Goal: Use online tool/utility: Utilize a website feature to perform a specific function

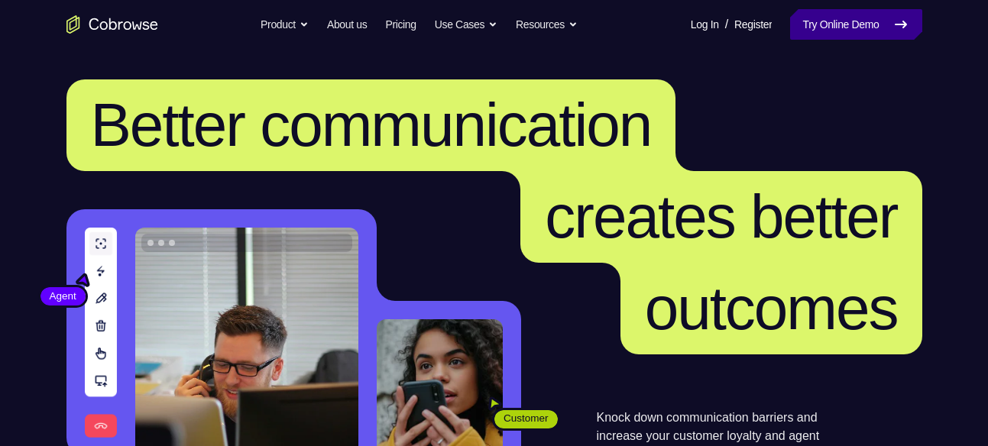
drag, startPoint x: 0, startPoint y: 0, endPoint x: 798, endPoint y: 32, distance: 798.7
click at [798, 32] on link "Try Online Demo" at bounding box center [855, 24] width 131 height 31
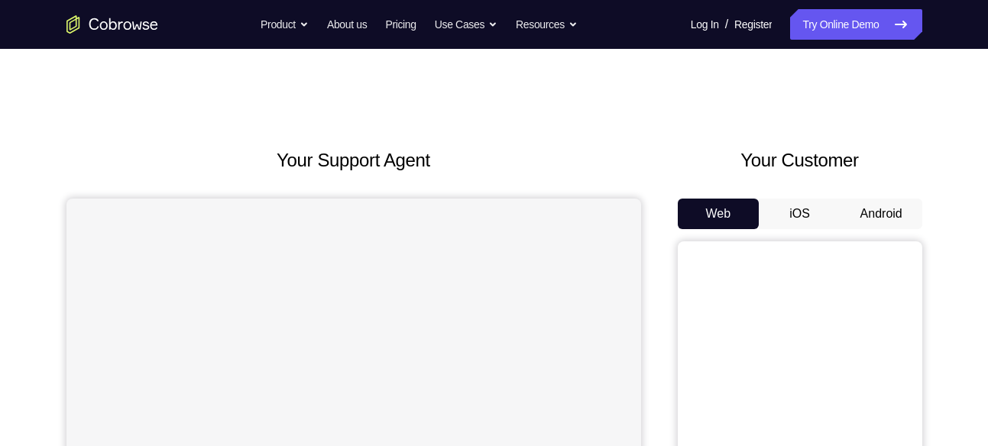
click at [881, 208] on button "Android" at bounding box center [882, 214] width 82 height 31
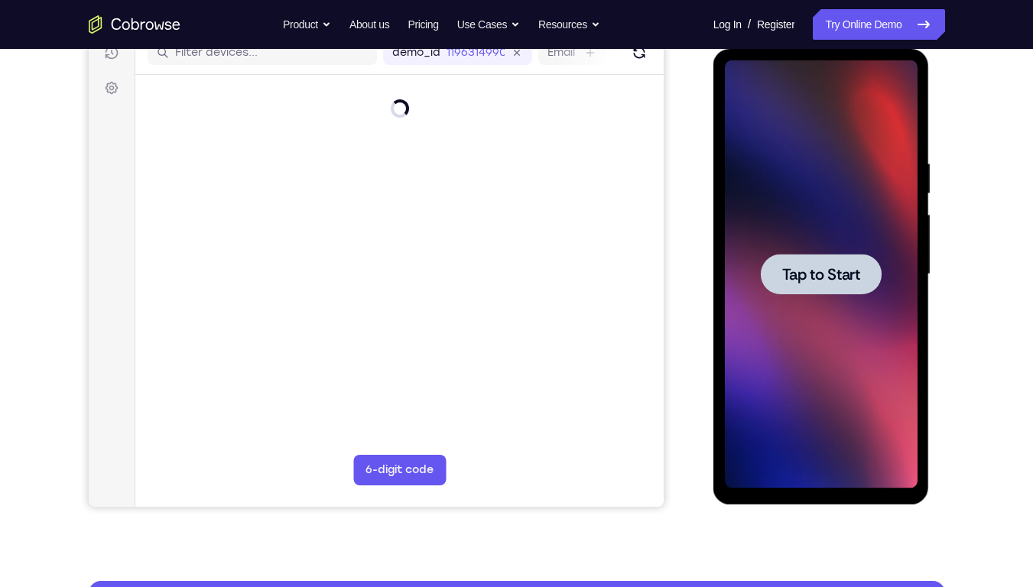
drag, startPoint x: 1490, startPoint y: 294, endPoint x: 803, endPoint y: 272, distance: 687.6
click at [803, 272] on span "Tap to Start" at bounding box center [821, 274] width 78 height 15
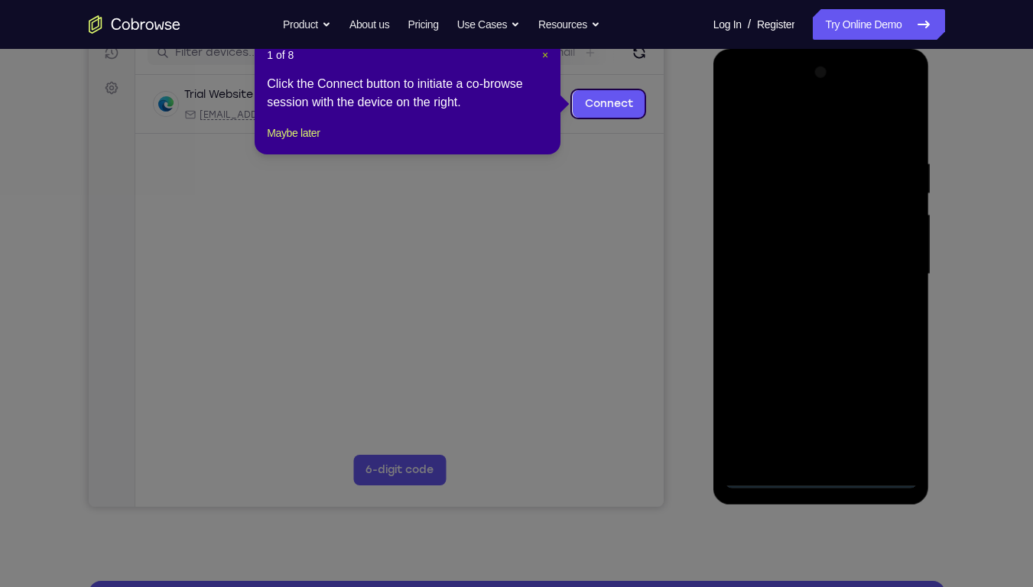
click at [542, 54] on span "×" at bounding box center [545, 55] width 6 height 12
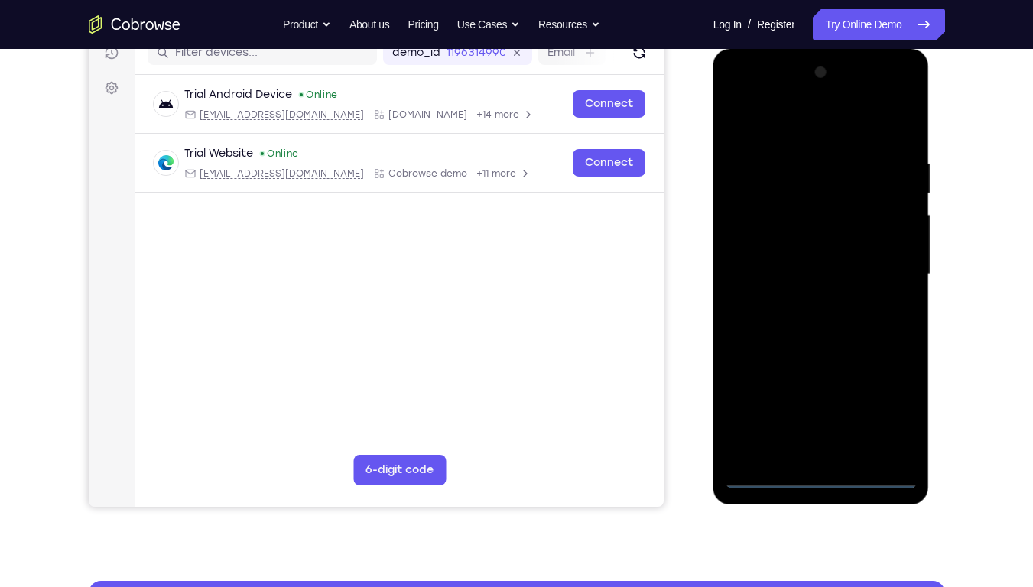
click at [825, 446] on div at bounding box center [821, 274] width 193 height 428
click at [881, 408] on div at bounding box center [821, 274] width 193 height 428
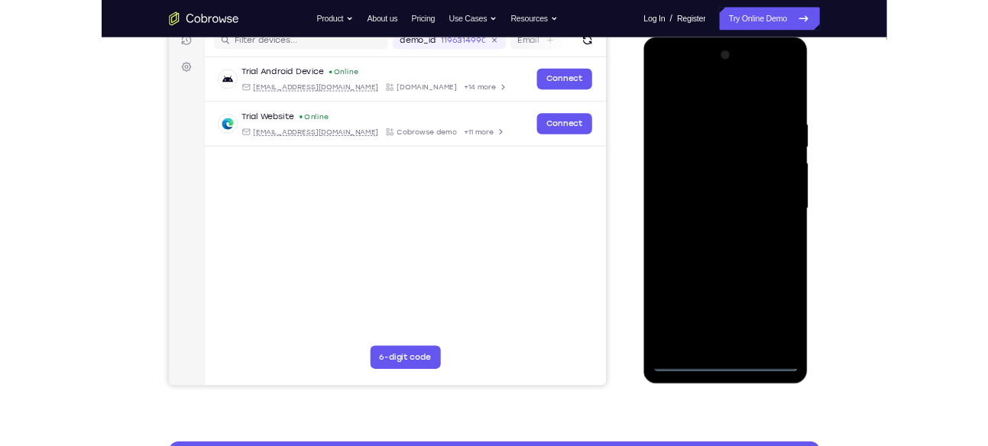
scroll to position [177, 0]
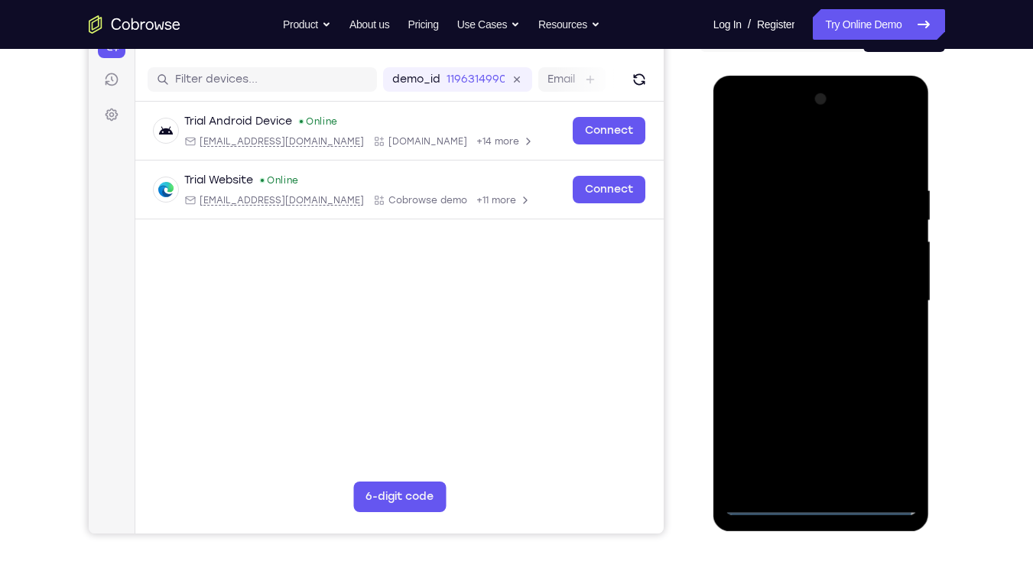
click at [780, 157] on div at bounding box center [821, 301] width 193 height 428
click at [881, 294] on div at bounding box center [821, 301] width 193 height 428
click at [805, 324] on div at bounding box center [821, 301] width 193 height 428
click at [819, 289] on div at bounding box center [821, 301] width 193 height 428
click at [834, 242] on div at bounding box center [821, 301] width 193 height 428
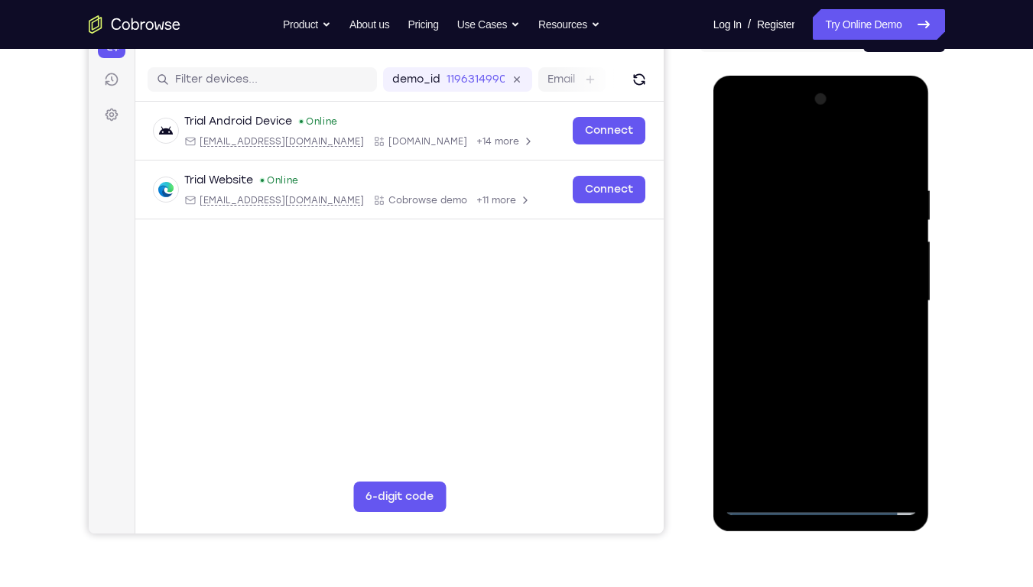
click at [819, 272] on div at bounding box center [821, 301] width 193 height 428
click at [802, 303] on div at bounding box center [821, 301] width 193 height 428
click at [821, 355] on div at bounding box center [821, 301] width 193 height 428
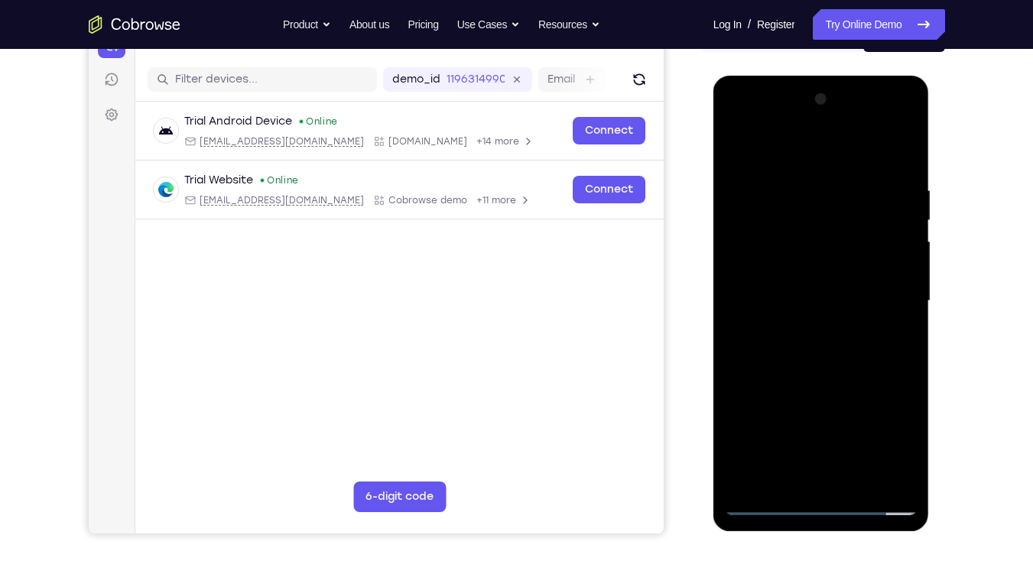
click at [821, 355] on div at bounding box center [821, 301] width 193 height 428
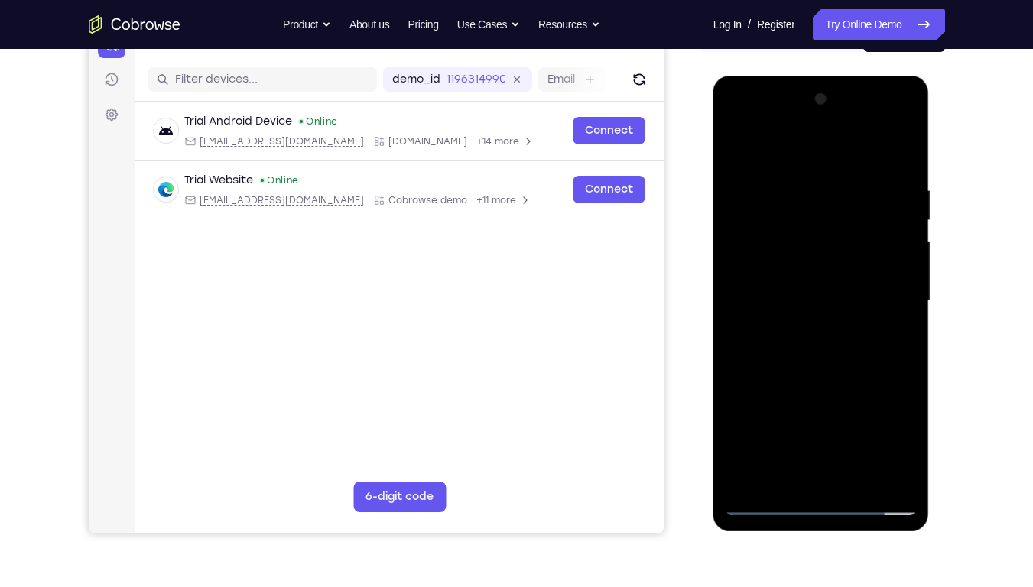
click at [821, 355] on div at bounding box center [821, 301] width 193 height 428
click at [805, 193] on div at bounding box center [821, 301] width 193 height 428
click at [850, 368] on div at bounding box center [821, 301] width 193 height 428
click at [793, 189] on div at bounding box center [821, 301] width 193 height 428
click at [900, 301] on div at bounding box center [821, 301] width 193 height 428
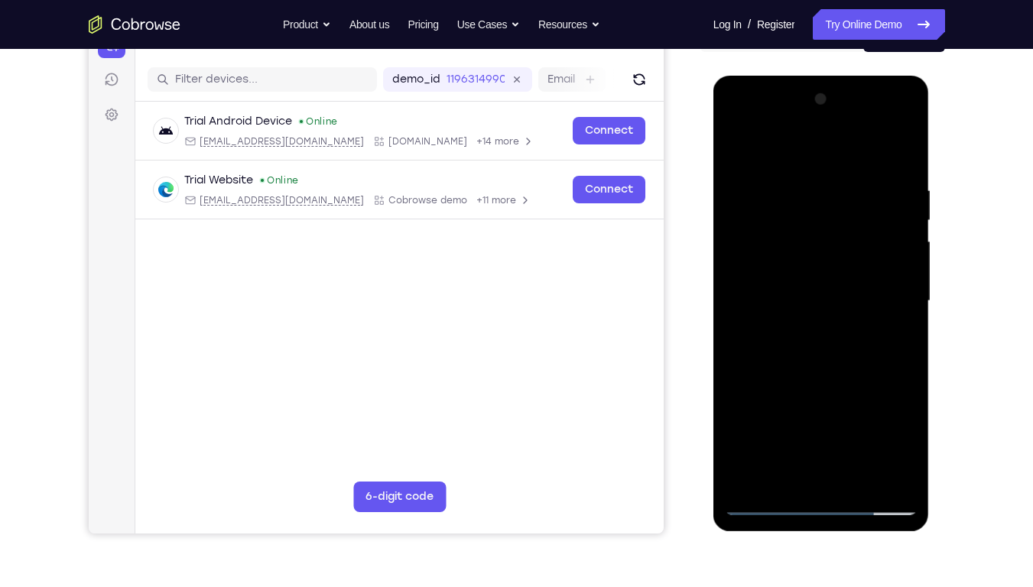
click at [908, 446] on div at bounding box center [821, 301] width 193 height 428
click at [881, 446] on div at bounding box center [821, 301] width 193 height 428
click at [852, 381] on div at bounding box center [821, 301] width 193 height 428
click at [738, 365] on div at bounding box center [821, 301] width 193 height 428
click at [847, 381] on div at bounding box center [821, 301] width 193 height 428
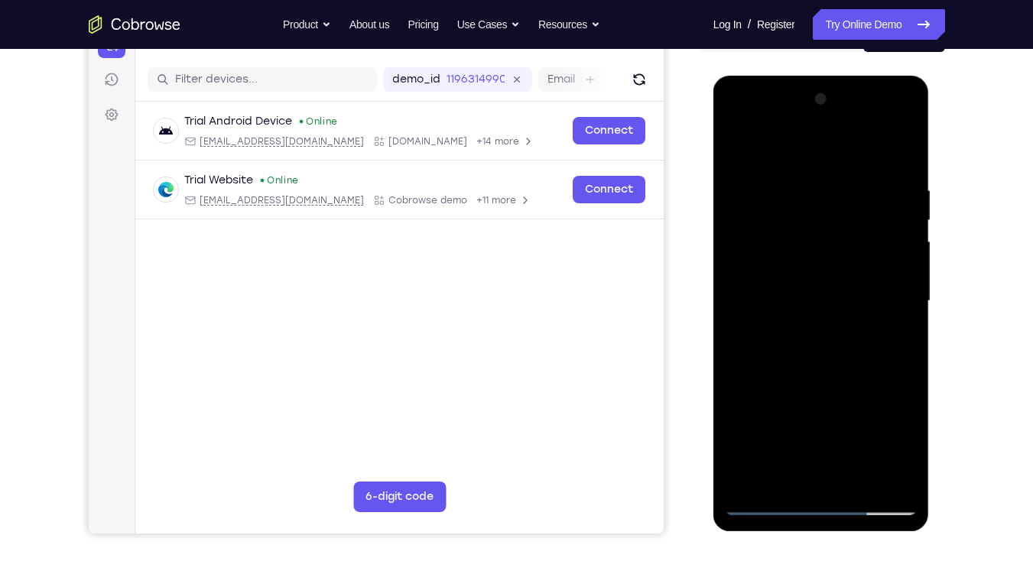
click at [777, 147] on div at bounding box center [821, 301] width 193 height 428
click at [750, 297] on div at bounding box center [821, 301] width 193 height 428
click at [894, 299] on div at bounding box center [821, 301] width 193 height 428
click at [899, 285] on div at bounding box center [821, 301] width 193 height 428
click at [897, 262] on div at bounding box center [821, 301] width 193 height 428
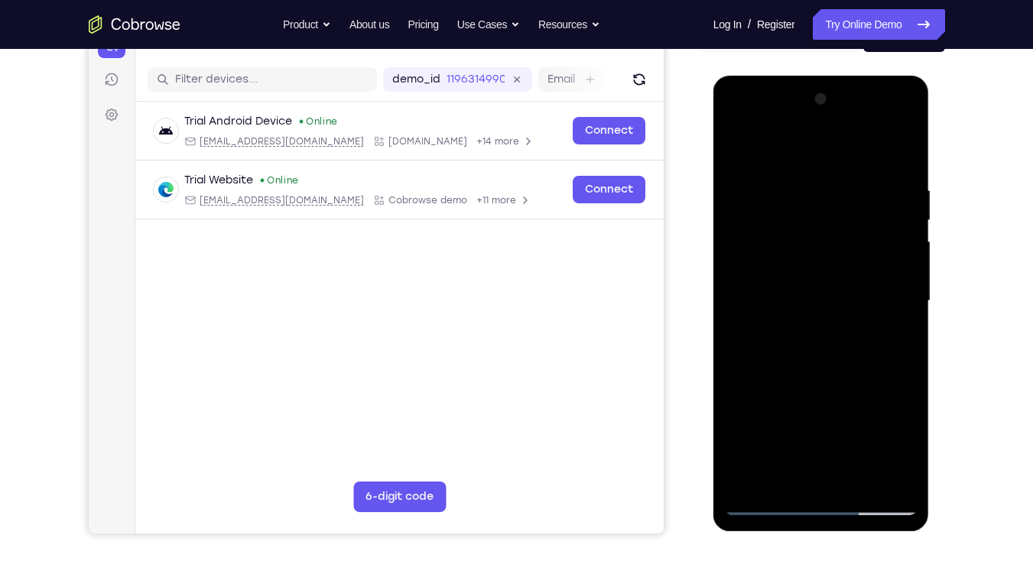
click at [905, 101] on div at bounding box center [821, 301] width 193 height 428
click at [767, 423] on div at bounding box center [821, 301] width 193 height 428
click at [734, 151] on div at bounding box center [821, 301] width 193 height 428
click at [778, 422] on div at bounding box center [821, 301] width 193 height 428
click at [736, 144] on div at bounding box center [821, 301] width 193 height 428
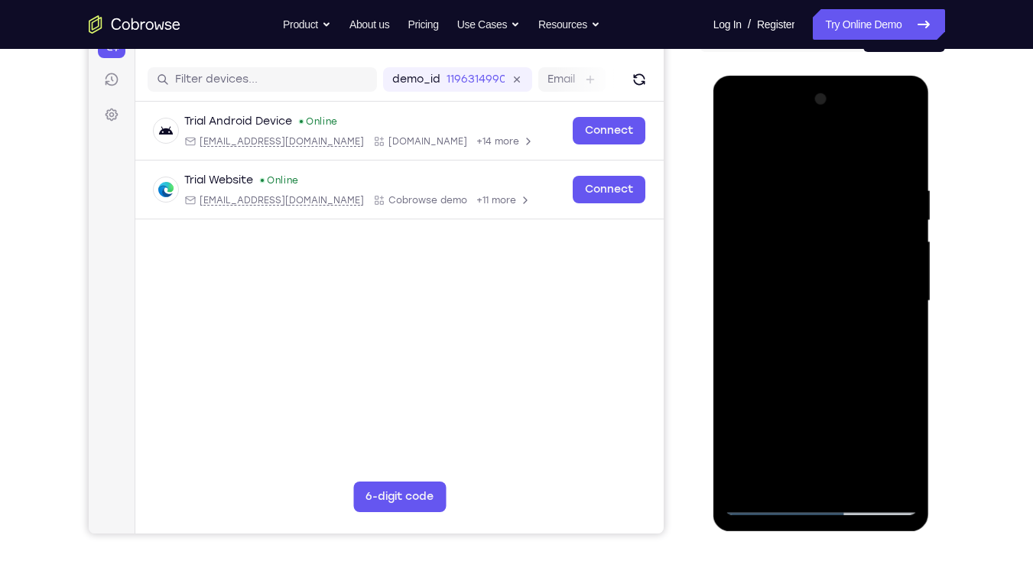
click at [738, 151] on div at bounding box center [821, 301] width 193 height 428
click at [904, 151] on div at bounding box center [821, 301] width 193 height 428
drag, startPoint x: 835, startPoint y: 381, endPoint x: 835, endPoint y: 324, distance: 56.6
click at [835, 324] on div at bounding box center [821, 301] width 193 height 428
click at [855, 446] on div at bounding box center [821, 301] width 193 height 428
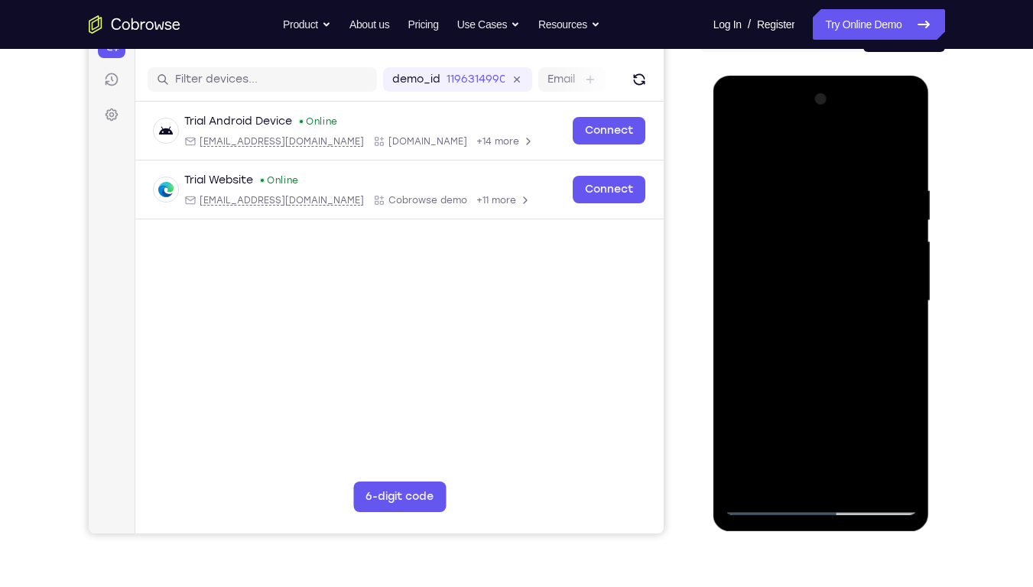
click at [829, 376] on div at bounding box center [821, 301] width 193 height 428
click at [814, 261] on div at bounding box center [821, 301] width 193 height 428
click at [816, 432] on div at bounding box center [821, 301] width 193 height 428
click at [862, 424] on div at bounding box center [821, 301] width 193 height 428
click at [784, 402] on div at bounding box center [821, 301] width 193 height 428
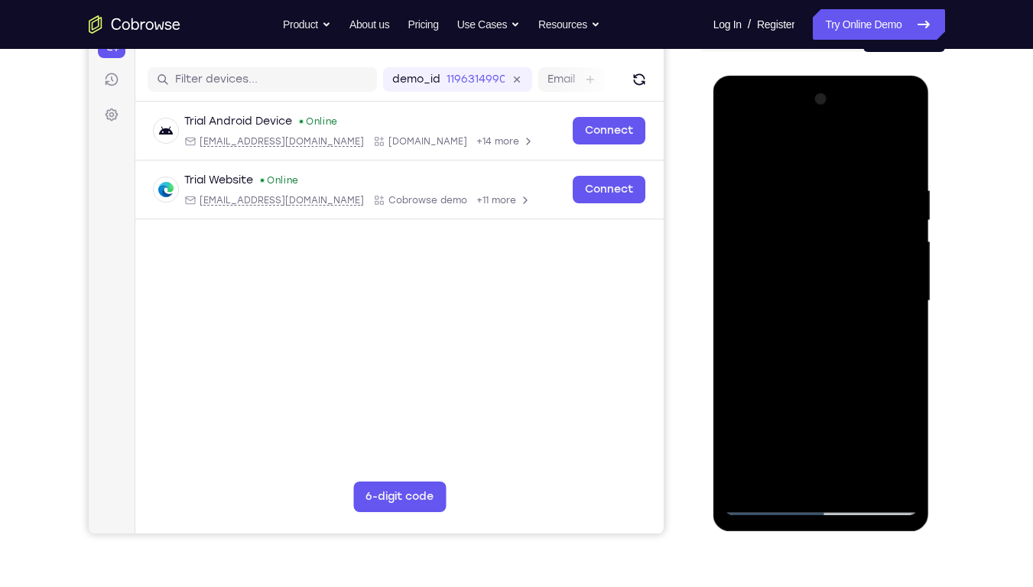
click at [735, 146] on div at bounding box center [821, 301] width 193 height 428
click at [792, 288] on div at bounding box center [821, 301] width 193 height 428
click at [811, 430] on div at bounding box center [821, 301] width 193 height 428
click at [860, 429] on div at bounding box center [821, 301] width 193 height 428
click at [789, 409] on div at bounding box center [821, 301] width 193 height 428
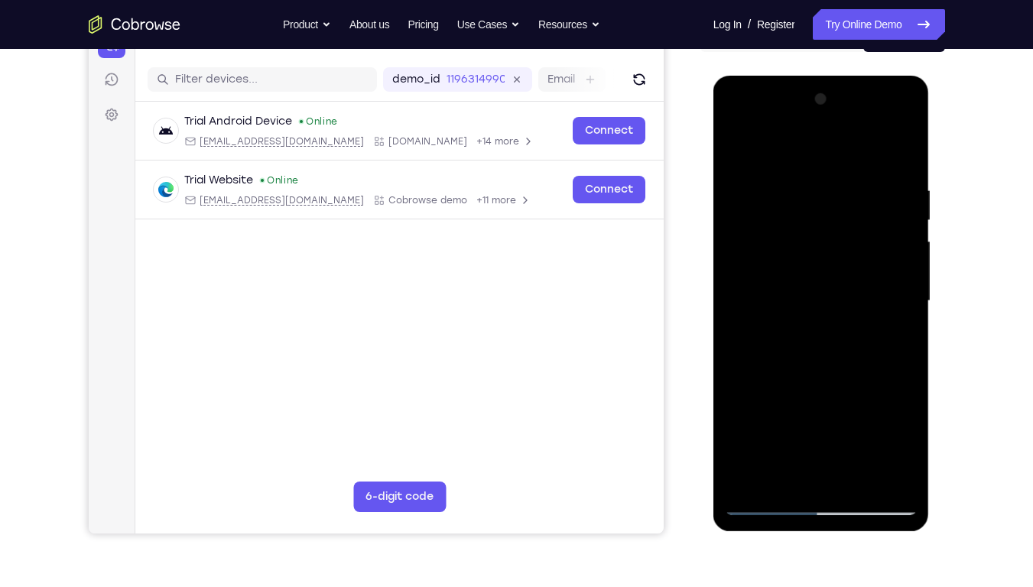
click at [897, 446] on div at bounding box center [821, 301] width 193 height 428
click at [735, 149] on div at bounding box center [821, 301] width 193 height 428
click at [805, 329] on div at bounding box center [821, 301] width 193 height 428
click at [892, 446] on div at bounding box center [821, 301] width 193 height 428
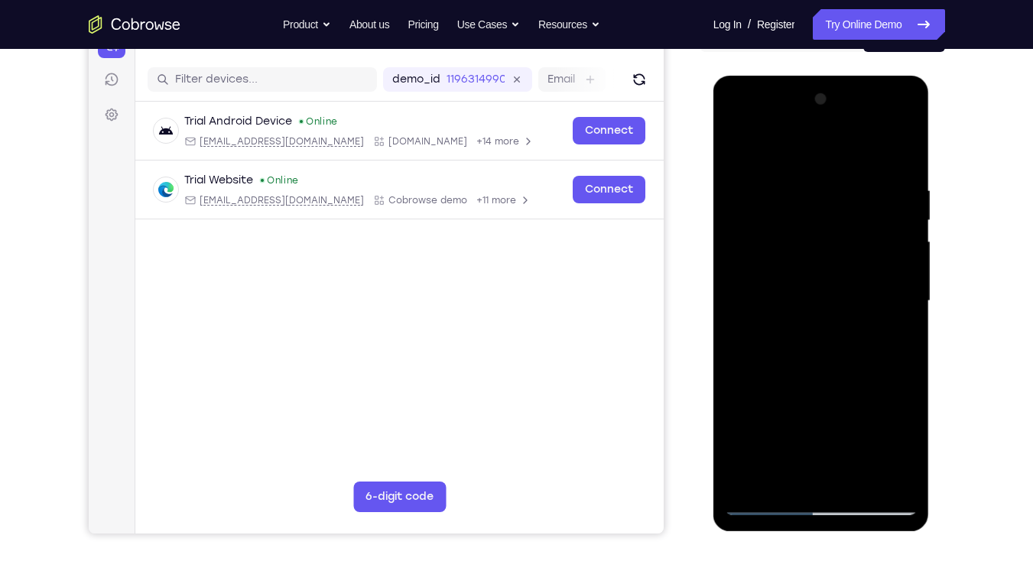
click at [892, 446] on div at bounding box center [821, 301] width 193 height 428
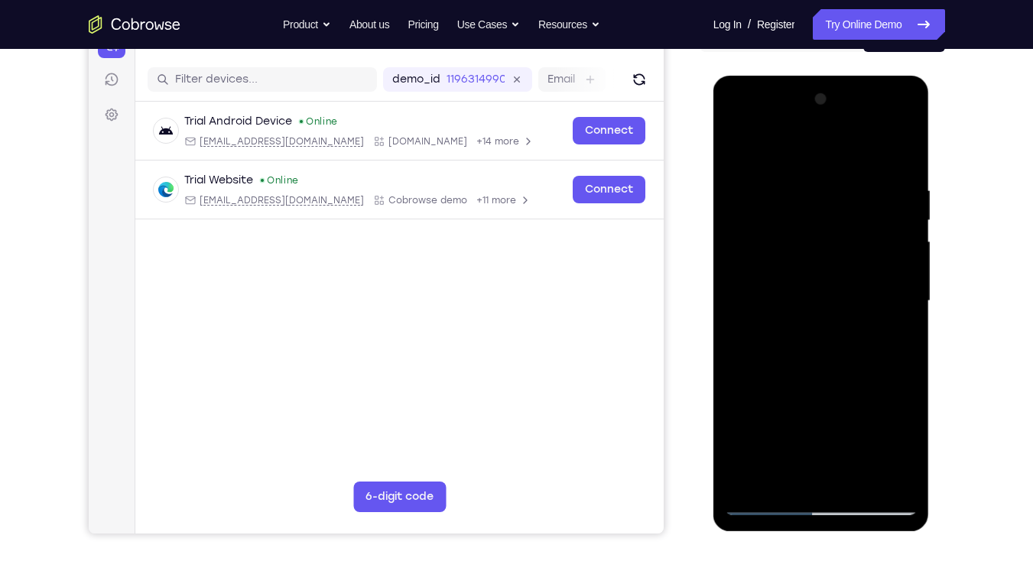
click at [892, 446] on div at bounding box center [821, 301] width 193 height 428
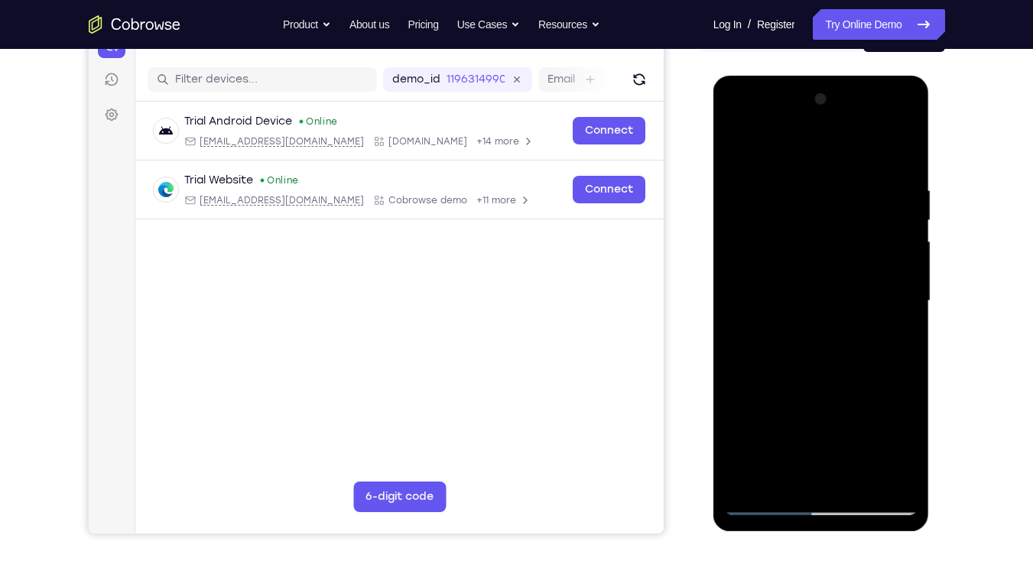
click at [892, 446] on div at bounding box center [821, 301] width 193 height 428
click at [895, 337] on div at bounding box center [821, 301] width 193 height 428
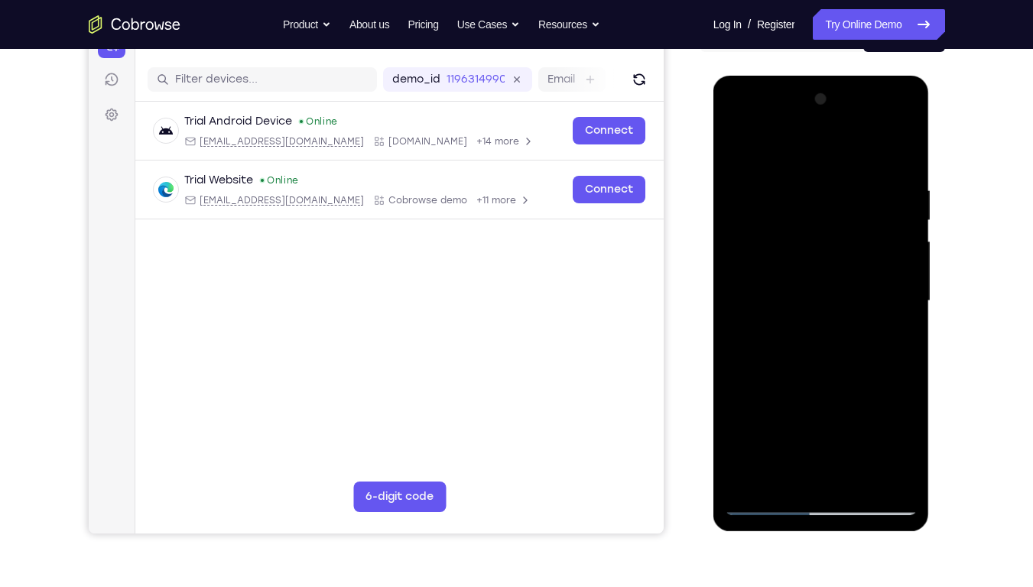
click at [895, 337] on div at bounding box center [821, 301] width 193 height 428
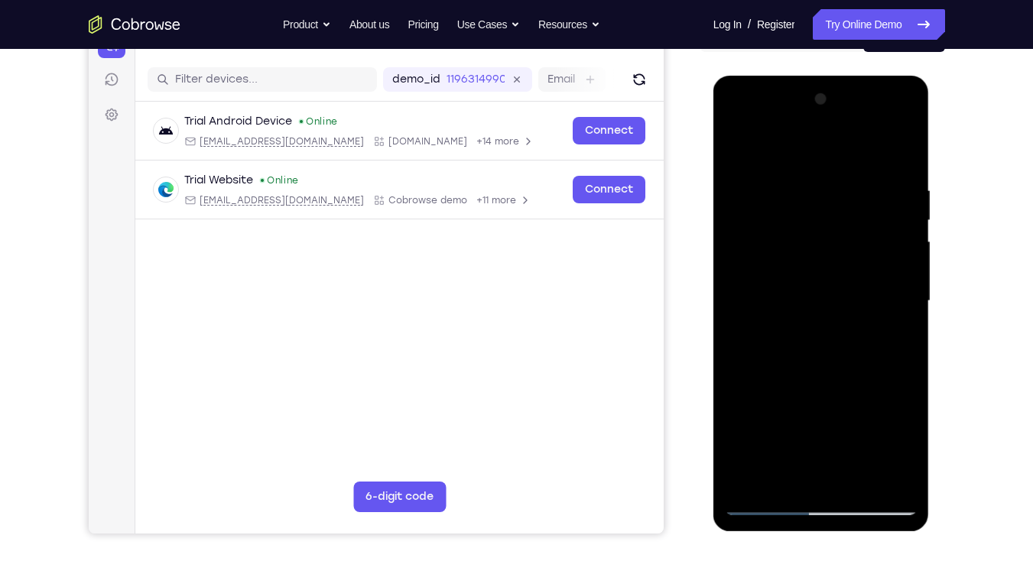
click at [895, 337] on div at bounding box center [821, 301] width 193 height 428
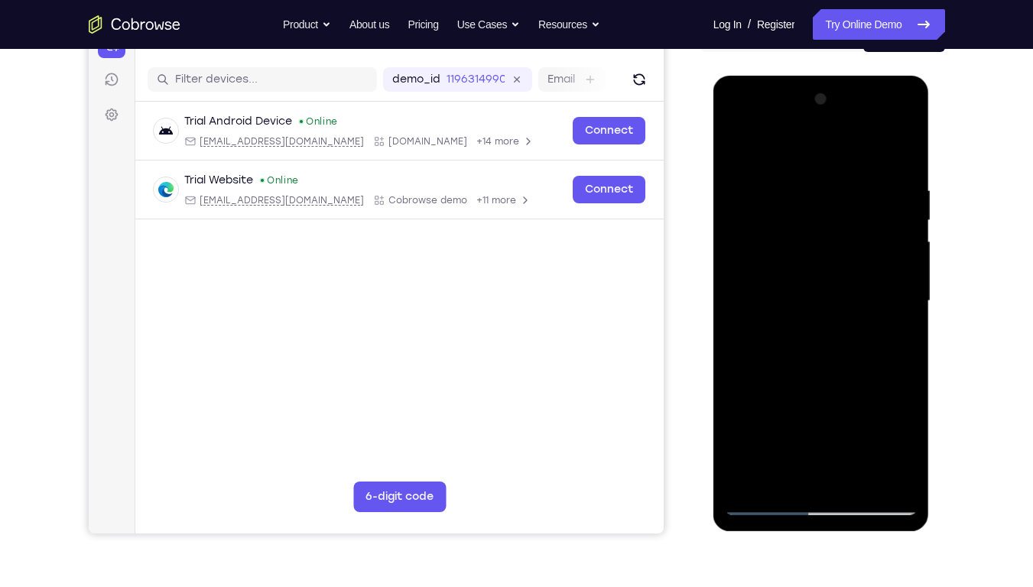
click at [895, 337] on div at bounding box center [821, 301] width 193 height 428
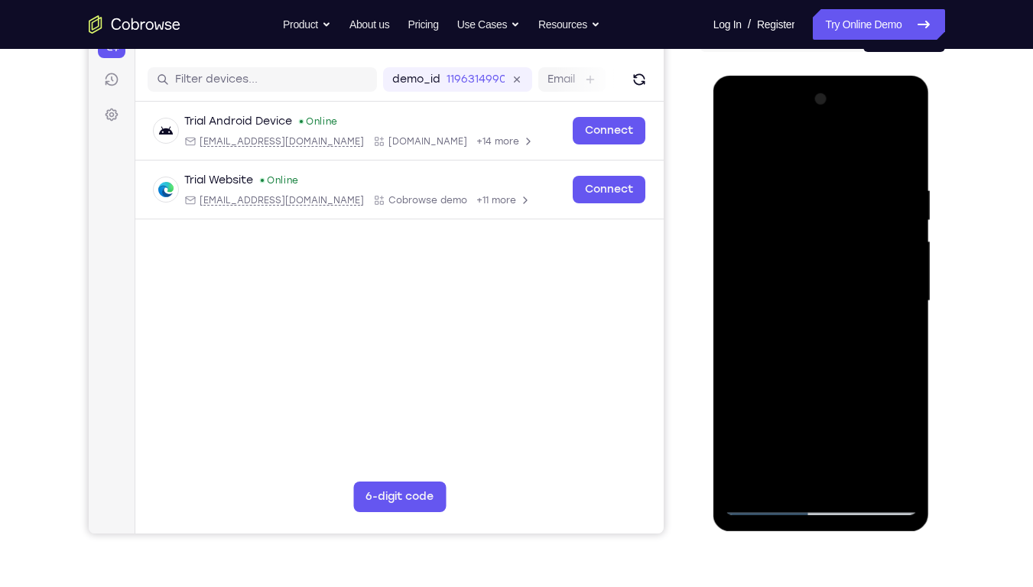
click at [895, 337] on div at bounding box center [821, 301] width 193 height 428
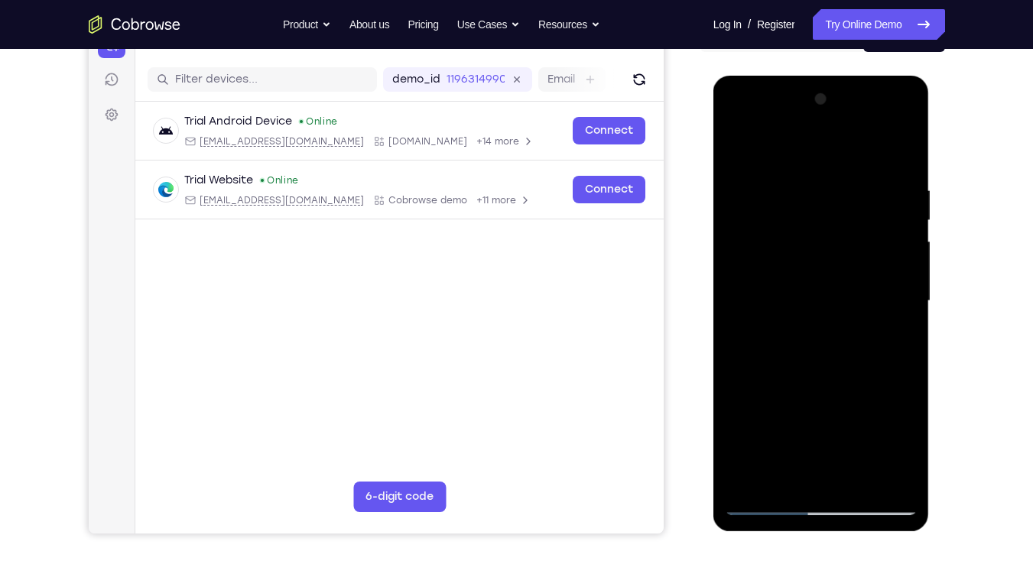
click at [895, 337] on div at bounding box center [821, 301] width 193 height 428
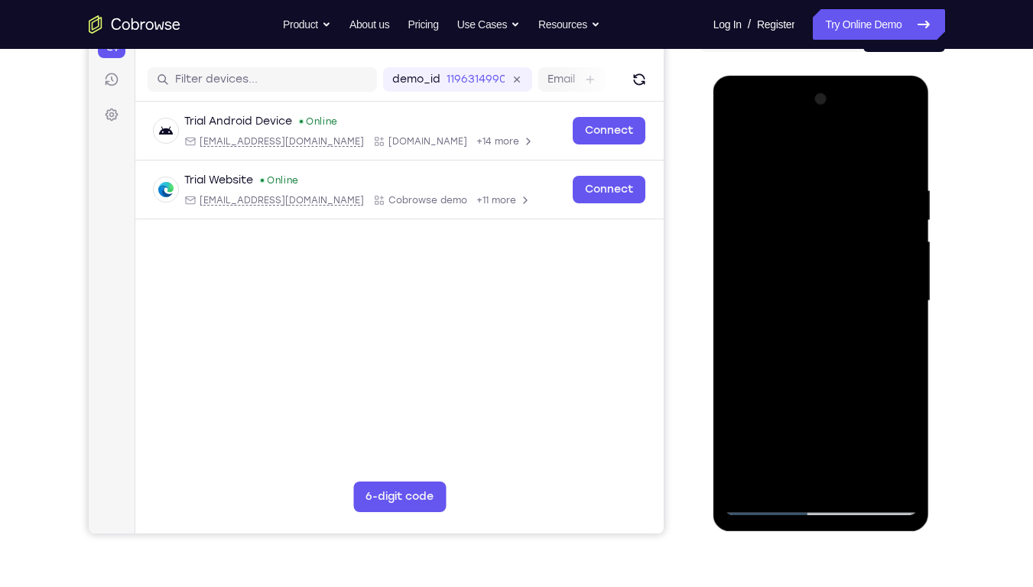
click at [895, 337] on div at bounding box center [821, 301] width 193 height 428
click at [739, 150] on div at bounding box center [821, 301] width 193 height 428
click at [806, 432] on div at bounding box center [821, 301] width 193 height 428
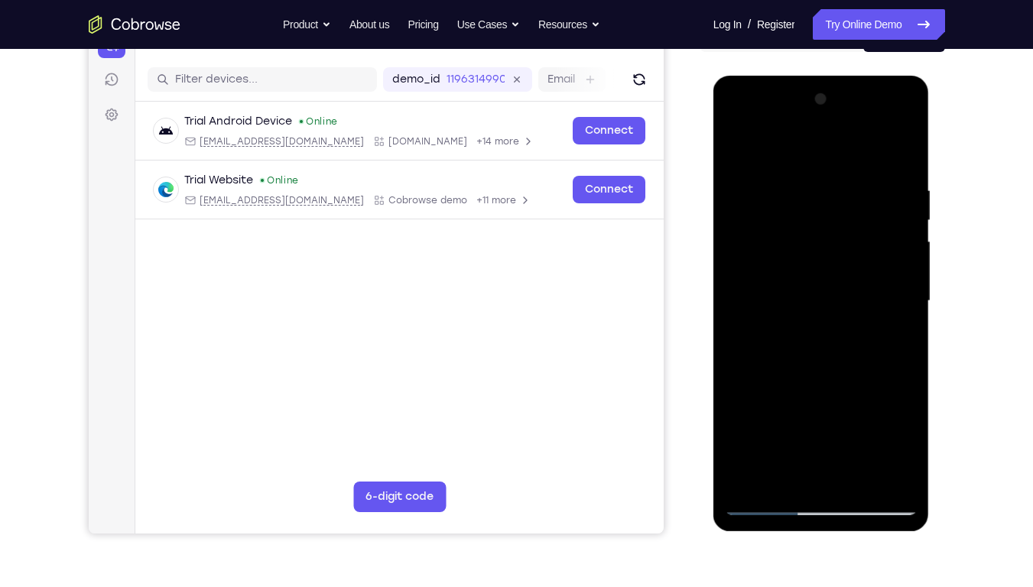
click at [791, 446] on div at bounding box center [821, 301] width 193 height 428
click at [897, 338] on div at bounding box center [821, 301] width 193 height 428
click at [819, 332] on div at bounding box center [821, 301] width 193 height 428
click at [894, 340] on div at bounding box center [821, 301] width 193 height 428
click at [734, 146] on div at bounding box center [821, 301] width 193 height 428
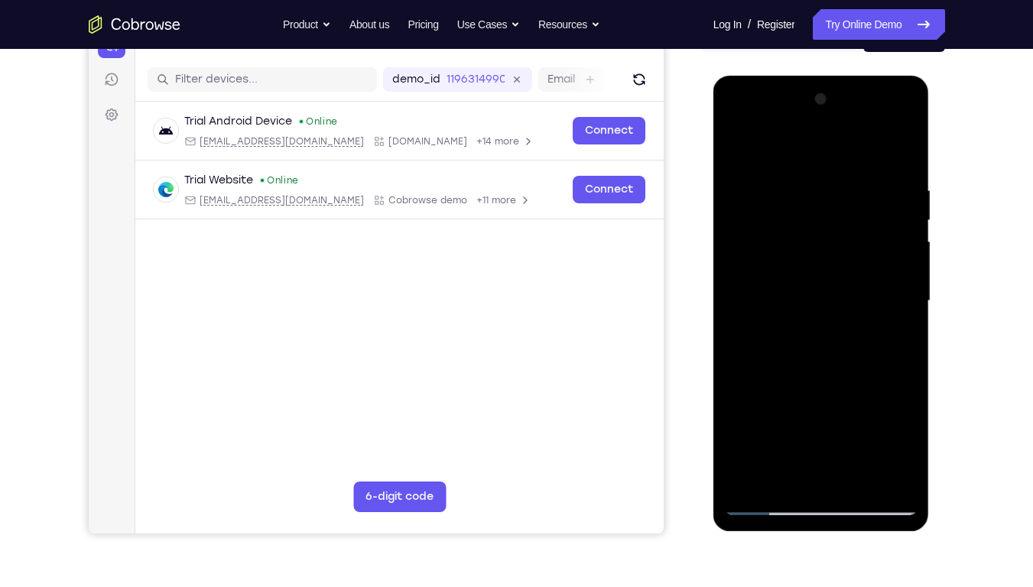
click at [828, 428] on div at bounding box center [821, 301] width 193 height 428
click at [790, 446] on div at bounding box center [821, 301] width 193 height 428
click at [896, 338] on div at bounding box center [821, 301] width 193 height 428
click at [734, 147] on div at bounding box center [821, 301] width 193 height 428
click at [832, 427] on div at bounding box center [821, 301] width 193 height 428
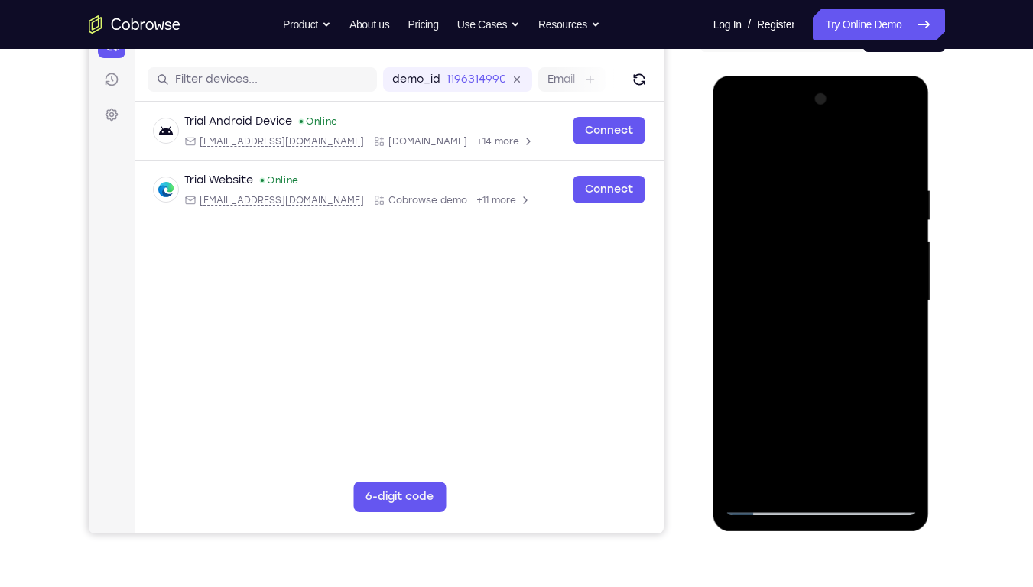
click at [898, 446] on div at bounding box center [821, 301] width 193 height 428
click at [864, 245] on div at bounding box center [821, 301] width 193 height 428
click at [876, 385] on div at bounding box center [821, 301] width 193 height 428
click at [784, 364] on div at bounding box center [821, 301] width 193 height 428
click at [737, 147] on div at bounding box center [821, 301] width 193 height 428
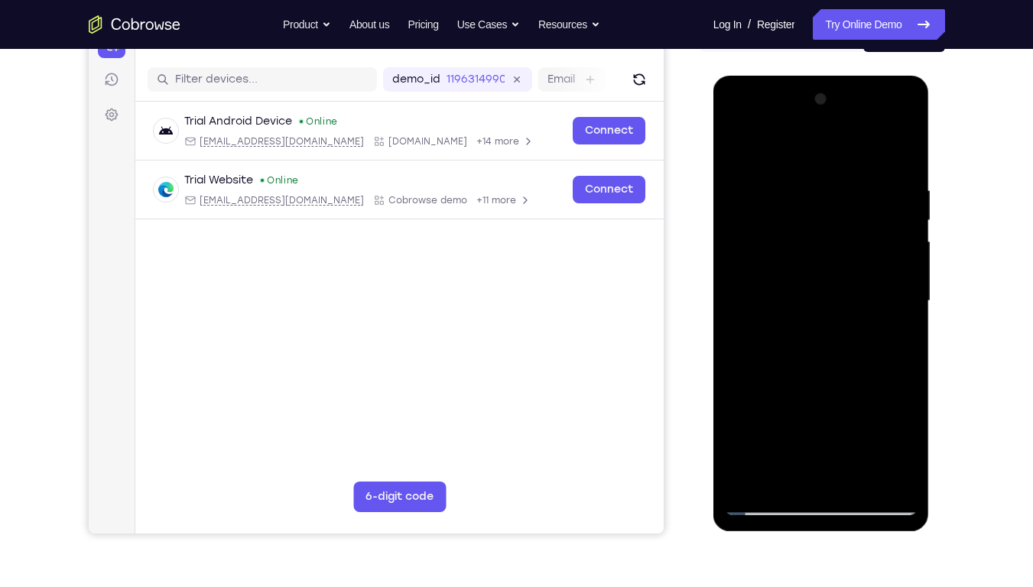
drag, startPoint x: 787, startPoint y: 272, endPoint x: 800, endPoint y: 391, distance: 120.0
click at [800, 391] on div at bounding box center [821, 301] width 193 height 428
click at [816, 257] on div at bounding box center [821, 301] width 193 height 428
click at [738, 142] on div at bounding box center [821, 301] width 193 height 428
click at [738, 143] on div at bounding box center [821, 301] width 193 height 428
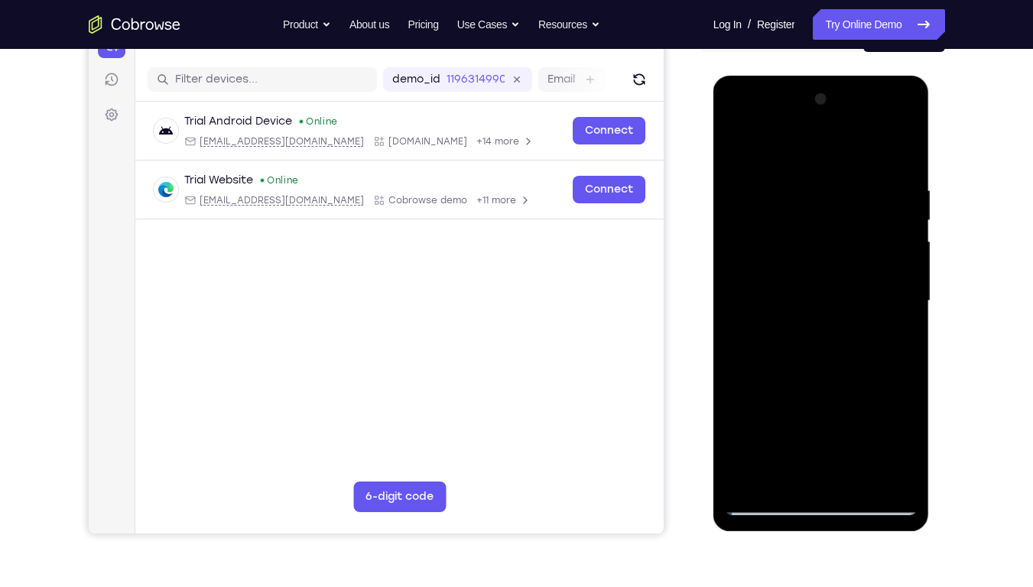
click at [858, 446] on div at bounding box center [821, 301] width 193 height 428
click at [743, 144] on div at bounding box center [821, 301] width 193 height 428
click at [907, 145] on div at bounding box center [821, 301] width 193 height 428
drag, startPoint x: 819, startPoint y: 203, endPoint x: 852, endPoint y: 427, distance: 225.7
click at [852, 427] on div at bounding box center [821, 301] width 193 height 428
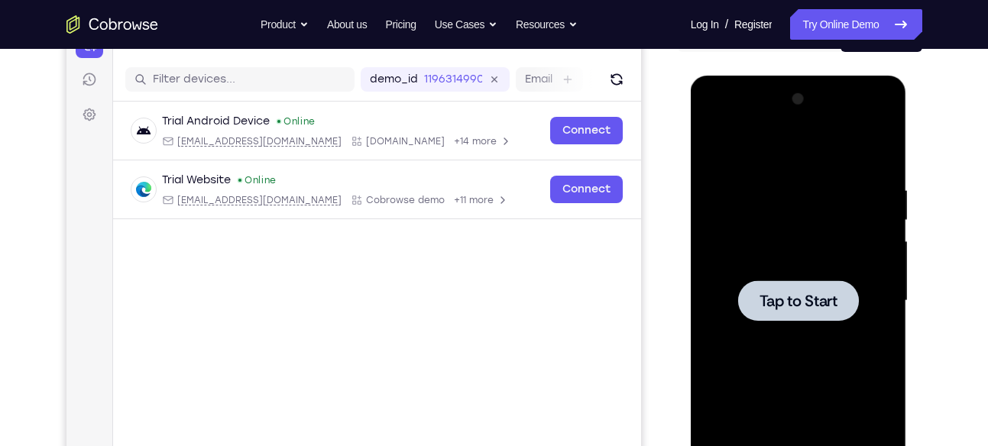
click at [810, 281] on div at bounding box center [798, 301] width 121 height 41
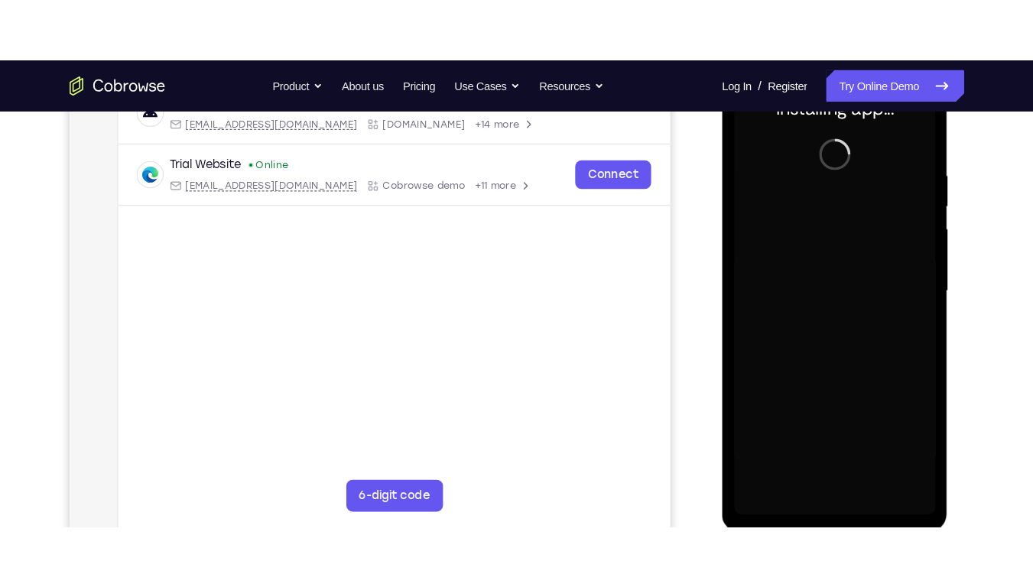
scroll to position [258, 0]
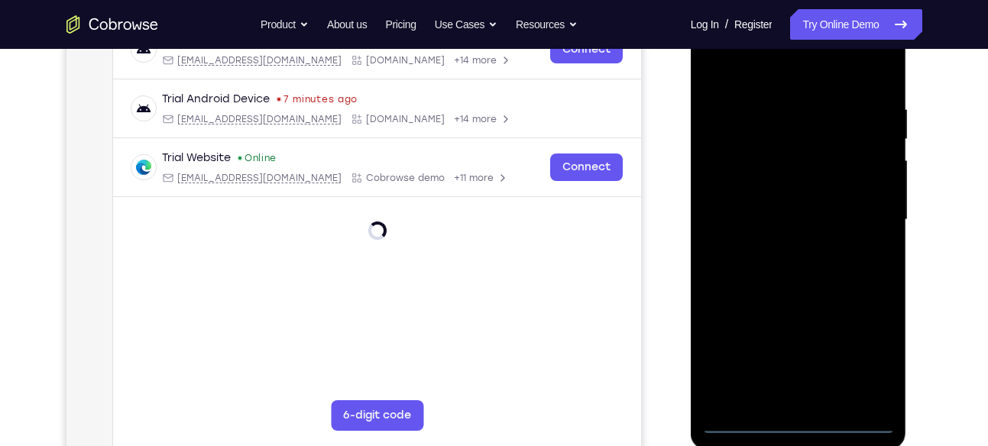
click at [795, 420] on div at bounding box center [799, 220] width 193 height 428
click at [855, 348] on div at bounding box center [799, 220] width 193 height 428
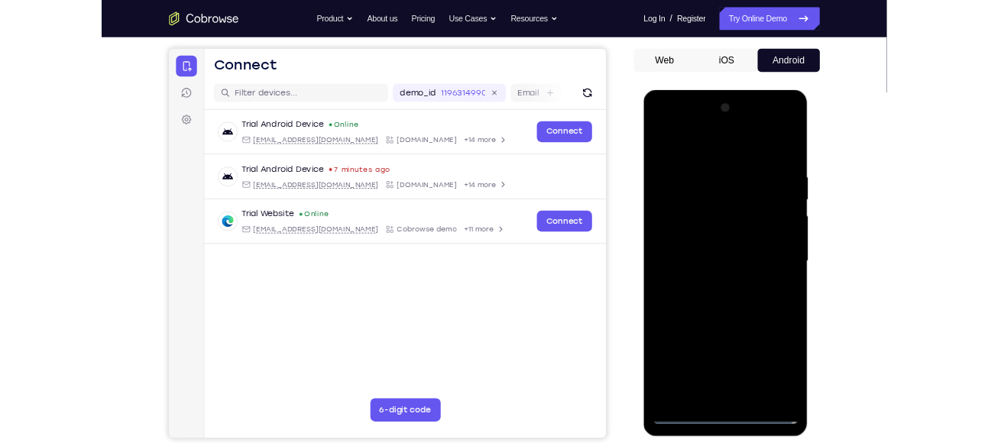
scroll to position [132, 0]
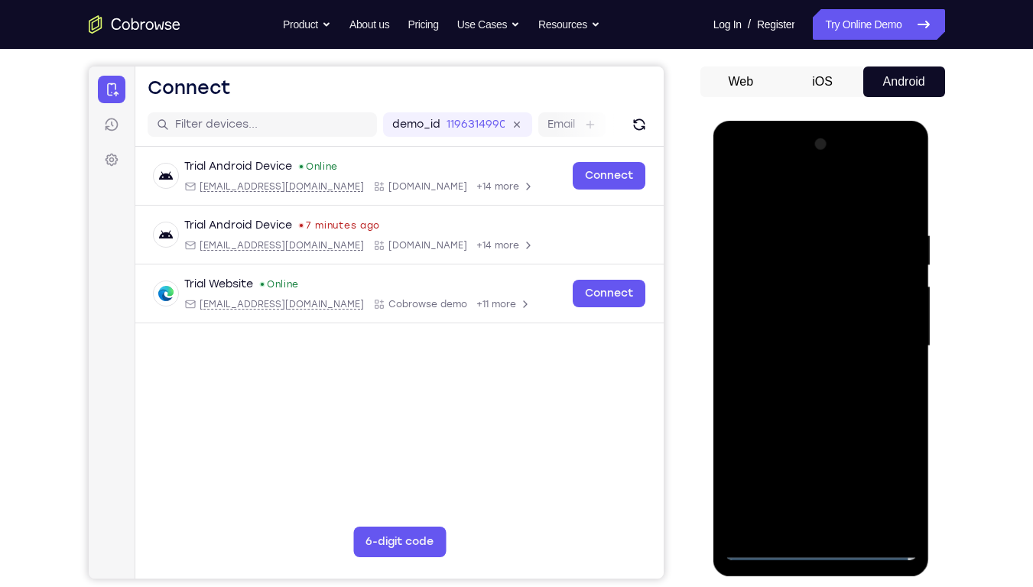
drag, startPoint x: 771, startPoint y: 314, endPoint x: 771, endPoint y: 188, distance: 126.1
drag, startPoint x: 771, startPoint y: 188, endPoint x: 885, endPoint y: 350, distance: 198.5
click at [885, 350] on div at bounding box center [821, 346] width 193 height 428
click at [806, 375] on div at bounding box center [821, 346] width 193 height 428
click at [824, 335] on div at bounding box center [821, 346] width 193 height 428
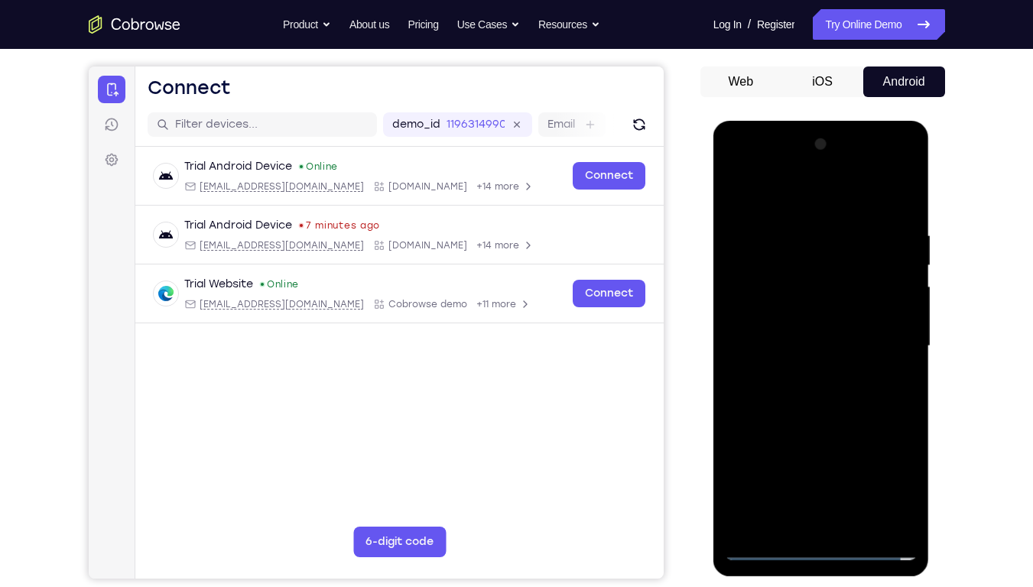
drag, startPoint x: 832, startPoint y: 332, endPoint x: 860, endPoint y: 324, distance: 29.3
click at [860, 324] on div at bounding box center [821, 346] width 193 height 428
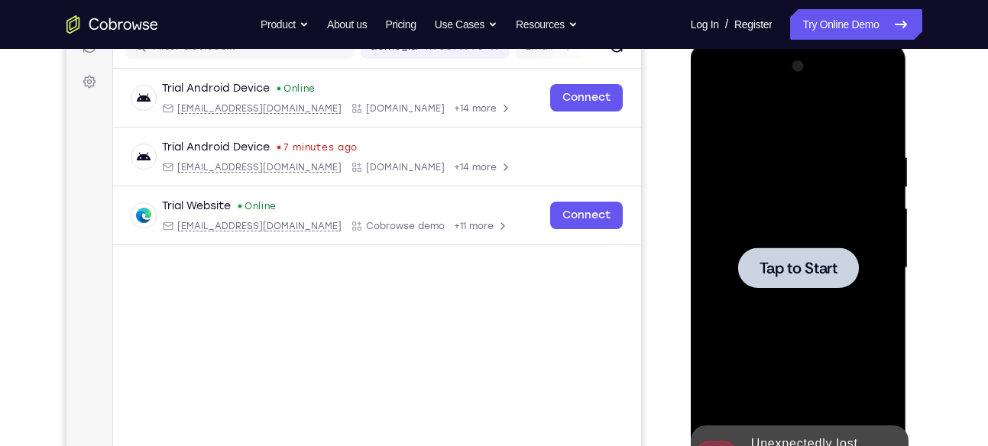
scroll to position [215, 0]
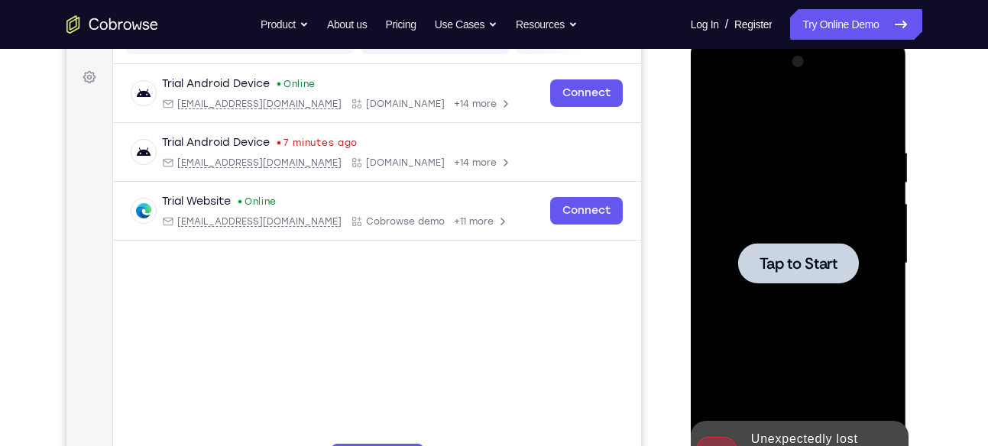
click at [809, 248] on div at bounding box center [798, 263] width 121 height 41
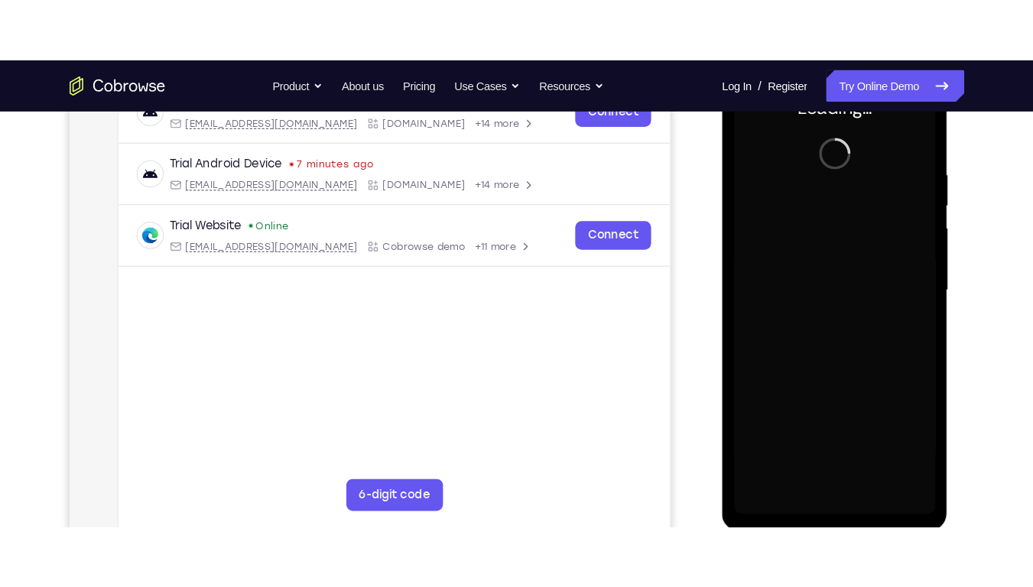
scroll to position [259, 0]
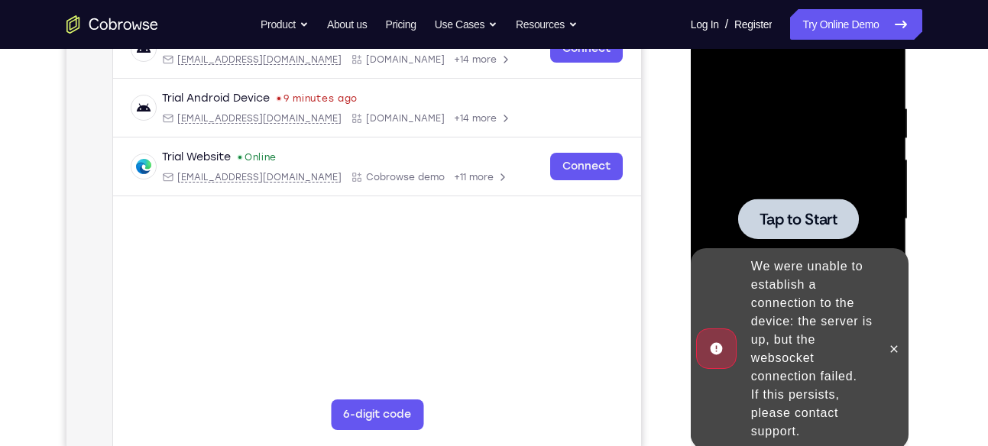
click at [829, 222] on span "Tap to Start" at bounding box center [799, 219] width 78 height 15
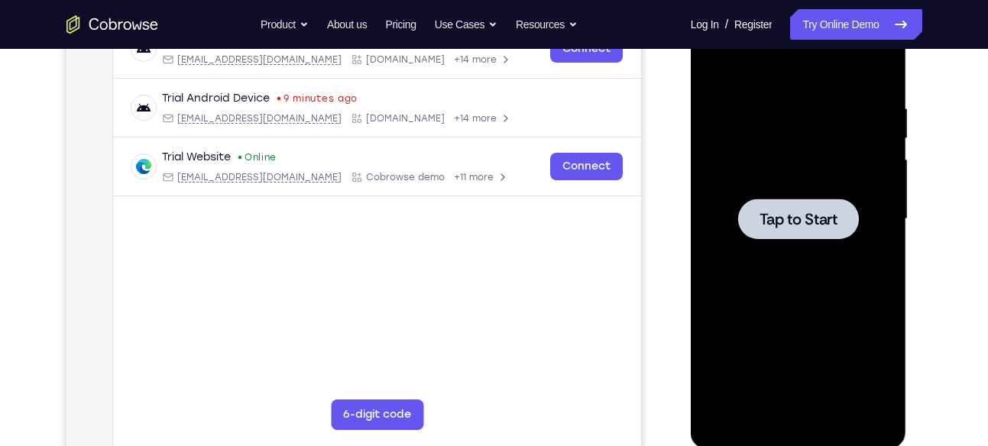
click at [788, 219] on span "Tap to Start" at bounding box center [799, 219] width 78 height 15
click at [847, 276] on div at bounding box center [799, 219] width 193 height 428
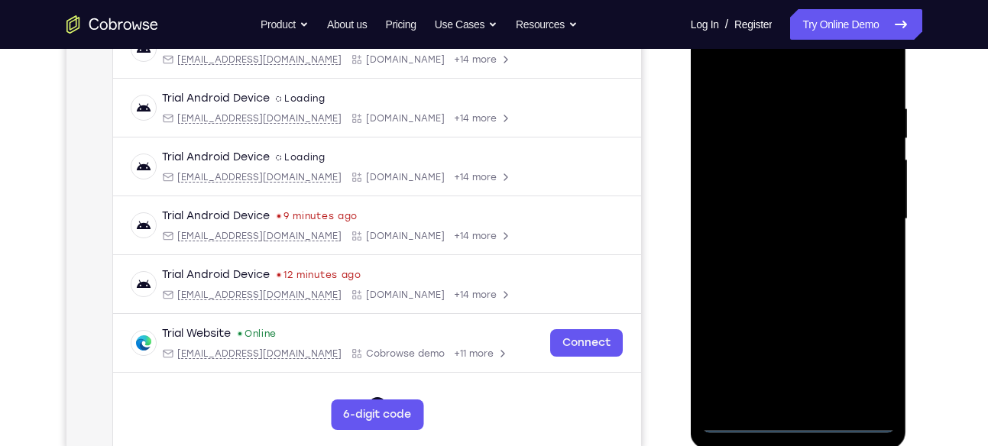
click at [793, 423] on div at bounding box center [799, 219] width 193 height 428
click at [866, 362] on div at bounding box center [799, 219] width 193 height 428
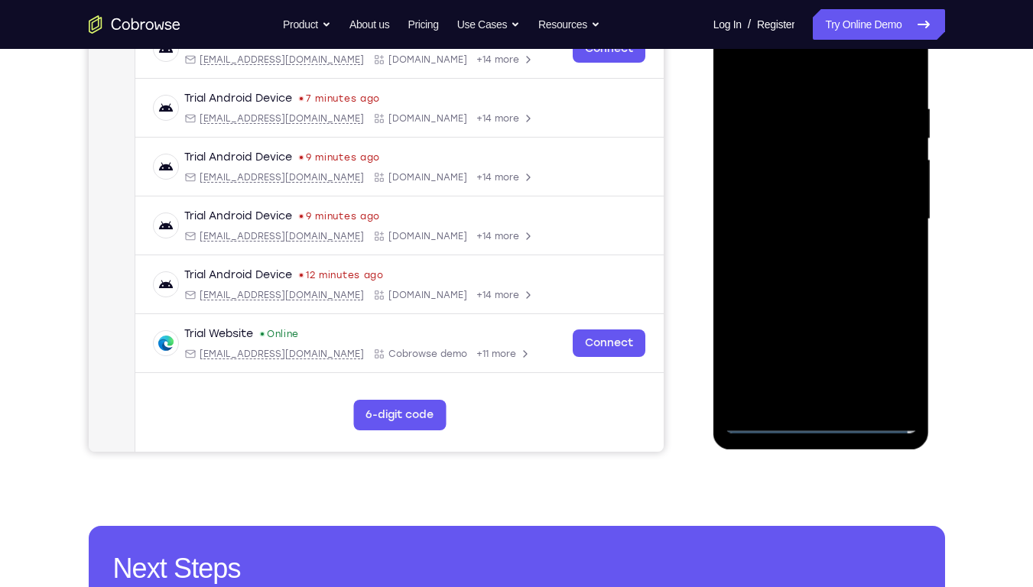
click at [787, 78] on div at bounding box center [821, 219] width 193 height 428
click at [879, 213] on div at bounding box center [821, 219] width 193 height 428
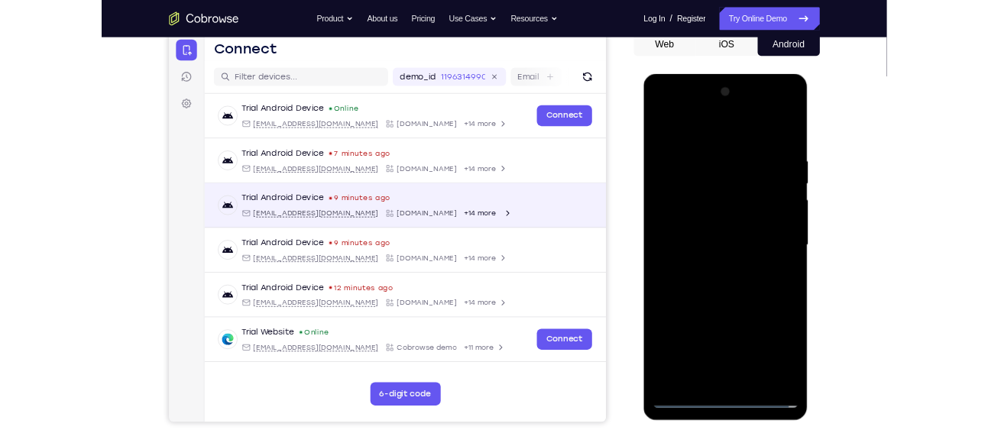
scroll to position [185, 0]
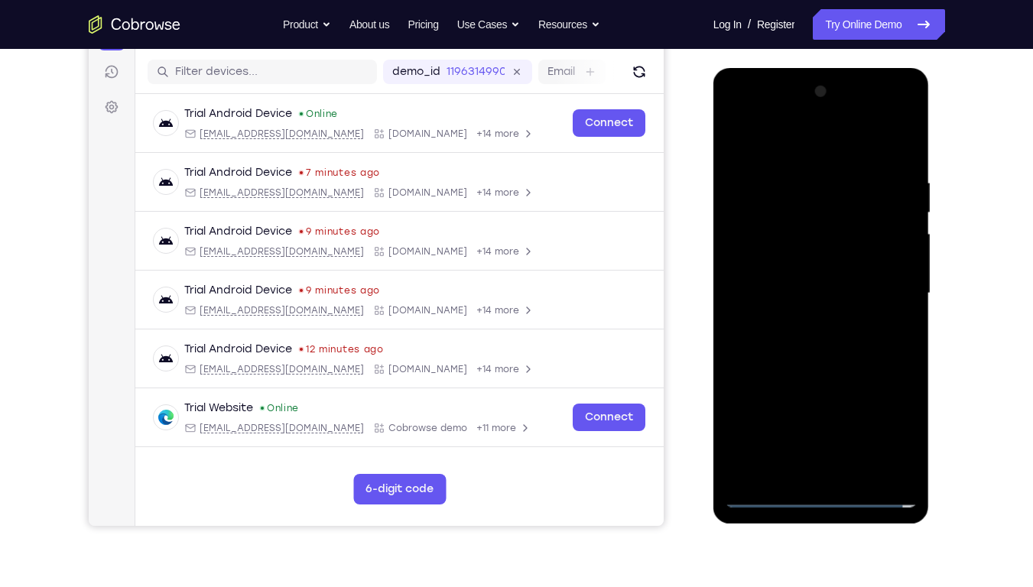
click at [803, 325] on div at bounding box center [821, 294] width 193 height 428
click at [823, 275] on div at bounding box center [821, 294] width 193 height 428
click at [863, 248] on div at bounding box center [821, 294] width 193 height 428
click at [855, 294] on div at bounding box center [821, 294] width 193 height 428
click at [839, 351] on div at bounding box center [821, 294] width 193 height 428
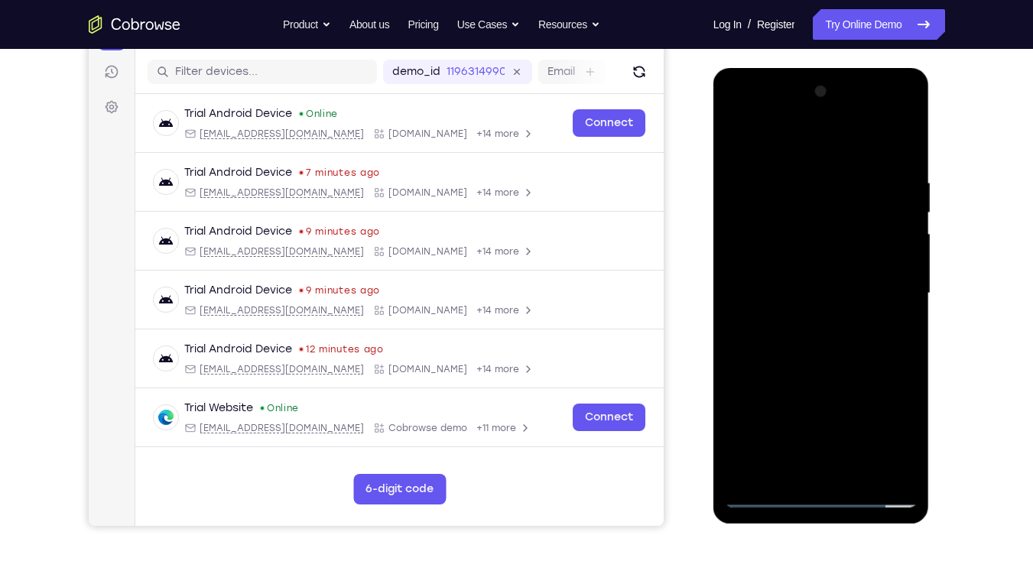
click at [839, 351] on div at bounding box center [821, 294] width 193 height 428
click at [845, 344] on div at bounding box center [821, 294] width 193 height 428
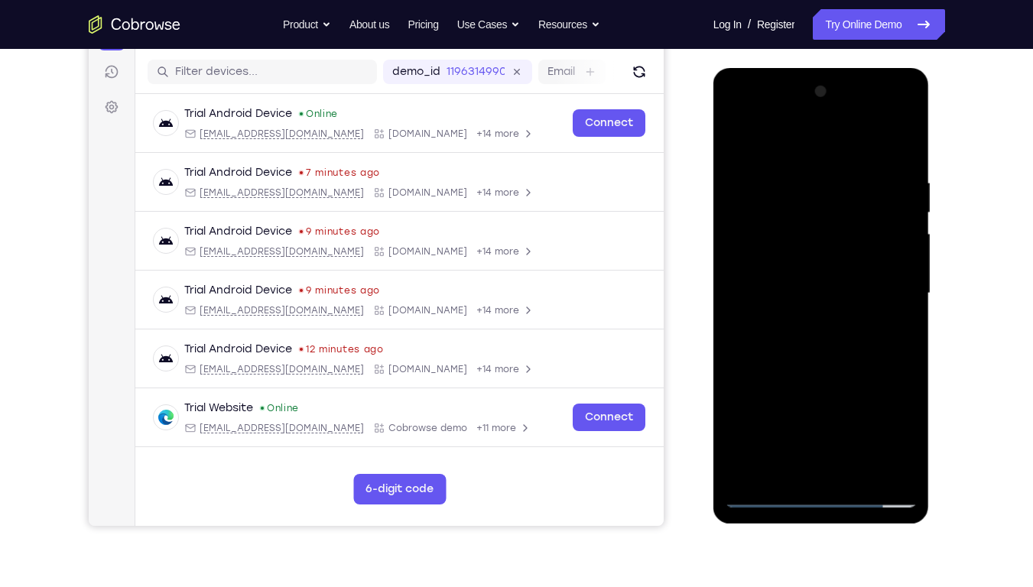
click at [845, 344] on div at bounding box center [821, 294] width 193 height 428
click at [830, 356] on div at bounding box center [821, 294] width 193 height 428
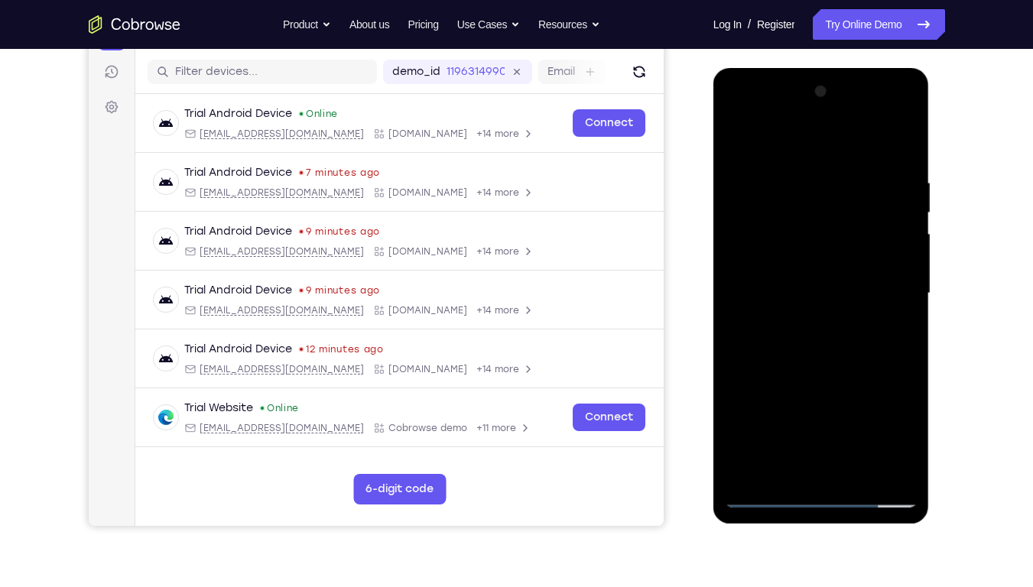
drag, startPoint x: 845, startPoint y: 388, endPoint x: 866, endPoint y: 233, distance: 156.6
click at [866, 233] on div at bounding box center [821, 294] width 193 height 428
click at [736, 346] on div at bounding box center [821, 294] width 193 height 428
click at [855, 446] on div at bounding box center [821, 294] width 193 height 428
click at [826, 375] on div at bounding box center [821, 294] width 193 height 428
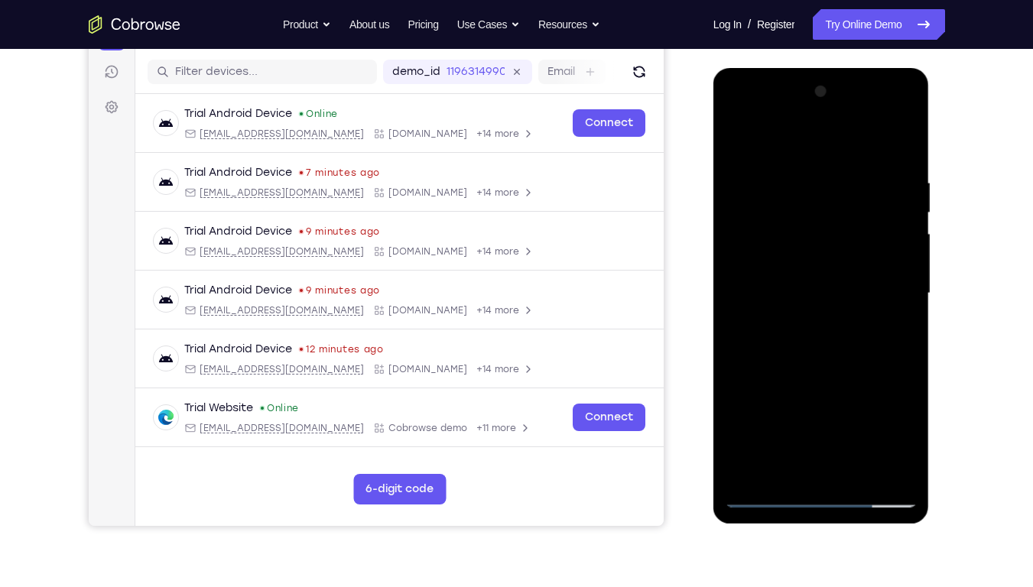
click at [832, 281] on div at bounding box center [821, 294] width 193 height 428
click at [781, 446] on div at bounding box center [821, 294] width 193 height 428
click at [883, 333] on div at bounding box center [821, 294] width 193 height 428
click at [735, 144] on div at bounding box center [821, 294] width 193 height 428
click at [830, 251] on div at bounding box center [821, 294] width 193 height 428
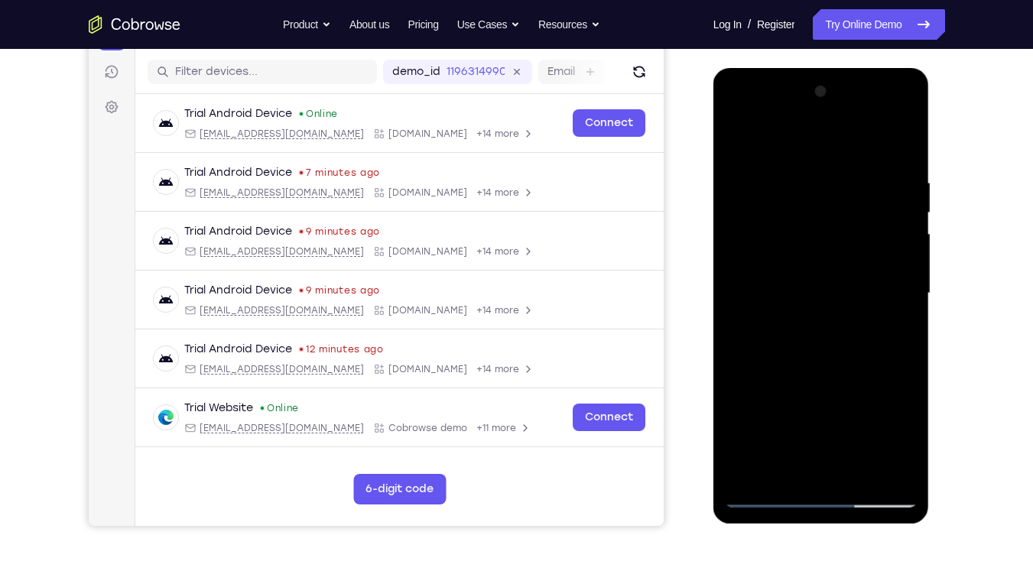
click at [734, 144] on div at bounding box center [821, 294] width 193 height 428
click at [741, 138] on div at bounding box center [821, 294] width 193 height 428
drag, startPoint x: 839, startPoint y: 341, endPoint x: 845, endPoint y: 431, distance: 90.4
click at [845, 431] on div at bounding box center [821, 294] width 193 height 428
click at [843, 179] on div at bounding box center [821, 294] width 193 height 428
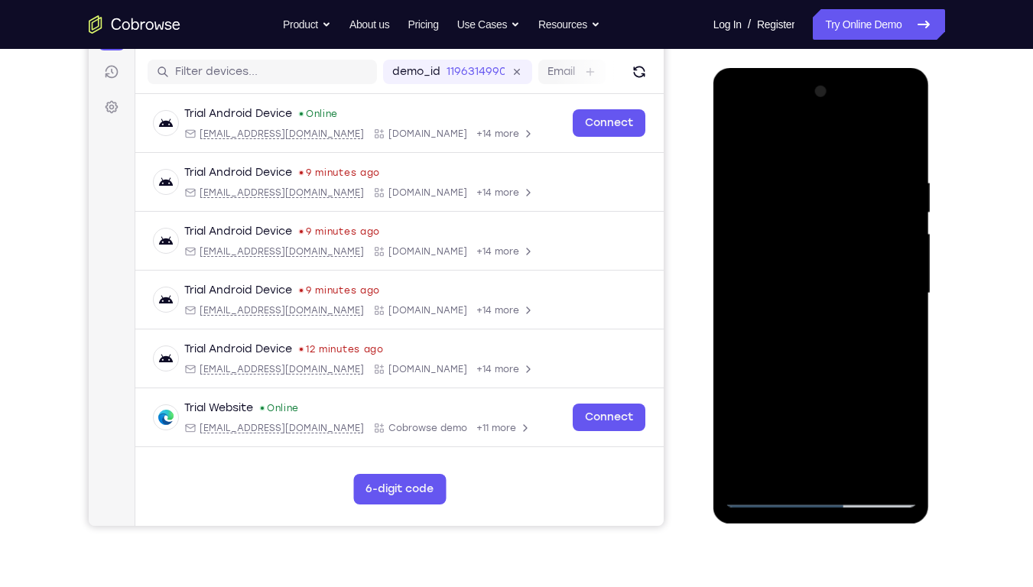
click at [890, 281] on div at bounding box center [821, 294] width 193 height 428
click at [904, 285] on div at bounding box center [821, 294] width 193 height 428
click at [893, 289] on div at bounding box center [821, 294] width 193 height 428
click at [897, 279] on div at bounding box center [821, 294] width 193 height 428
click at [748, 245] on div at bounding box center [821, 294] width 193 height 428
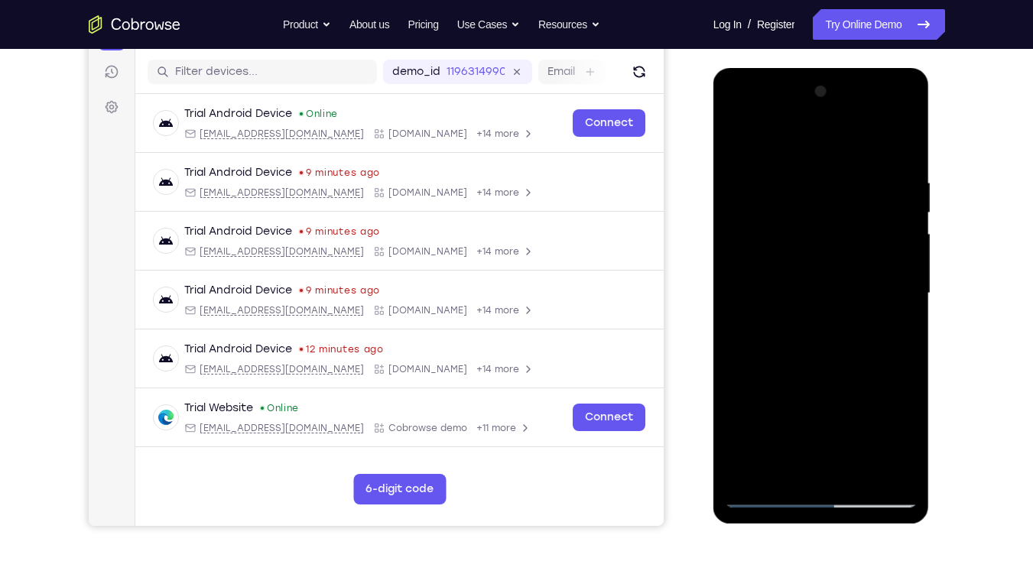
click at [748, 245] on div at bounding box center [821, 294] width 193 height 428
click at [899, 144] on div at bounding box center [821, 294] width 193 height 428
drag, startPoint x: 871, startPoint y: 339, endPoint x: 868, endPoint y: 142, distance: 197.2
click at [868, 142] on div at bounding box center [821, 294] width 193 height 428
drag, startPoint x: 823, startPoint y: 338, endPoint x: 813, endPoint y: 180, distance: 158.5
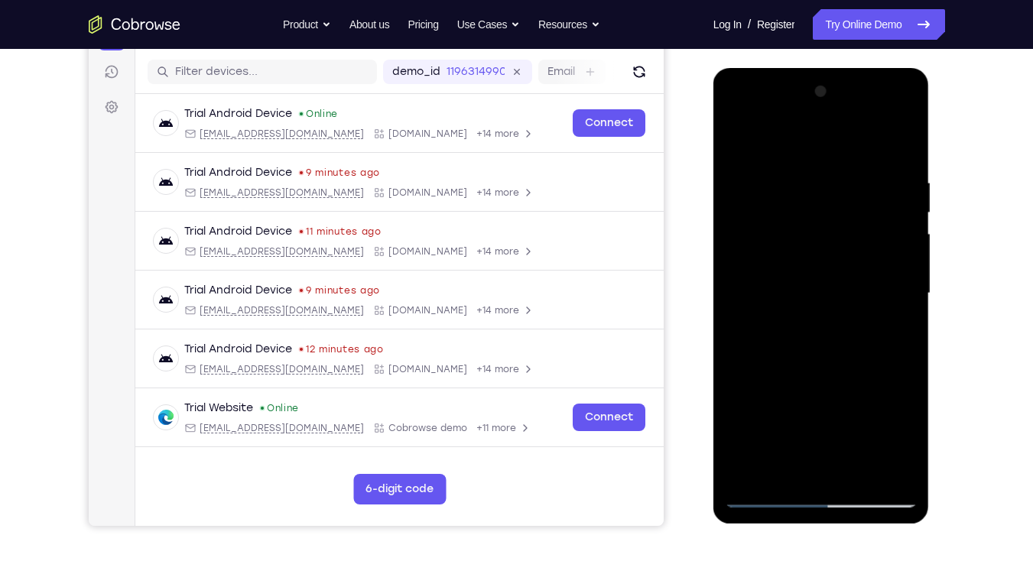
click at [813, 180] on div at bounding box center [821, 294] width 193 height 428
drag, startPoint x: 829, startPoint y: 381, endPoint x: 801, endPoint y: 239, distance: 145.0
click at [801, 239] on div at bounding box center [821, 294] width 193 height 428
drag, startPoint x: 837, startPoint y: 372, endPoint x: 836, endPoint y: 193, distance: 179.6
click at [836, 193] on div at bounding box center [821, 294] width 193 height 428
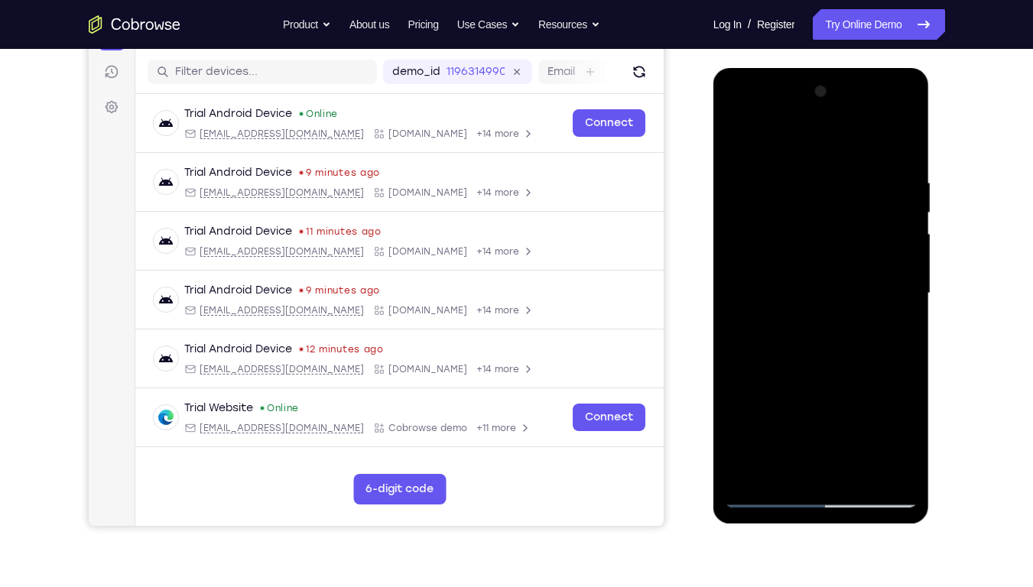
click at [858, 446] on div at bounding box center [821, 294] width 193 height 428
drag, startPoint x: 785, startPoint y: 367, endPoint x: 800, endPoint y: 166, distance: 201.6
click at [800, 166] on div at bounding box center [821, 294] width 193 height 428
drag, startPoint x: 784, startPoint y: 391, endPoint x: 807, endPoint y: 269, distance: 124.4
click at [807, 269] on div at bounding box center [821, 294] width 193 height 428
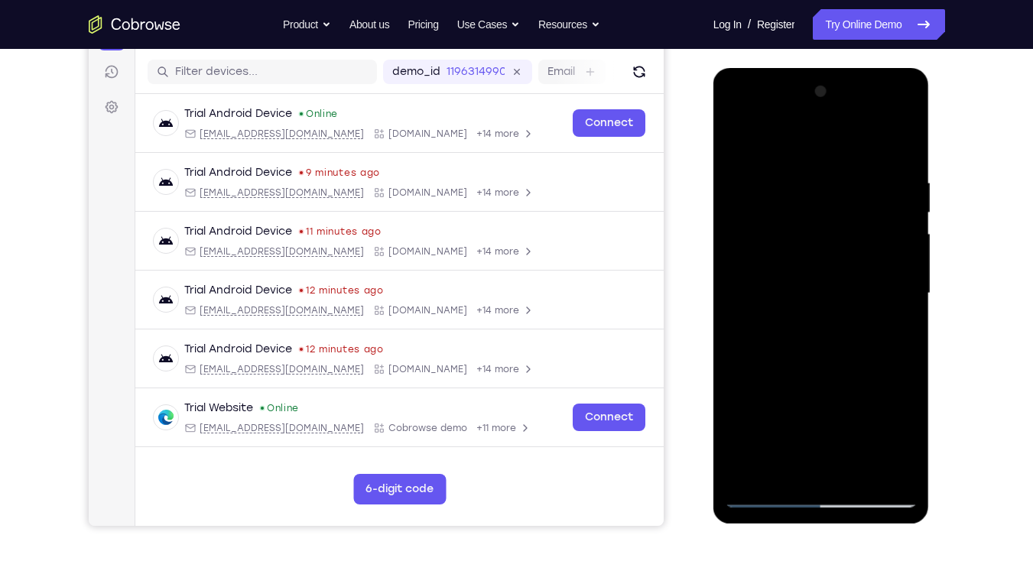
click at [780, 399] on div at bounding box center [821, 294] width 193 height 428
click at [829, 446] on div at bounding box center [821, 294] width 193 height 428
click at [789, 446] on div at bounding box center [821, 294] width 193 height 428
click at [790, 342] on div at bounding box center [821, 294] width 193 height 428
click at [889, 290] on div at bounding box center [821, 294] width 193 height 428
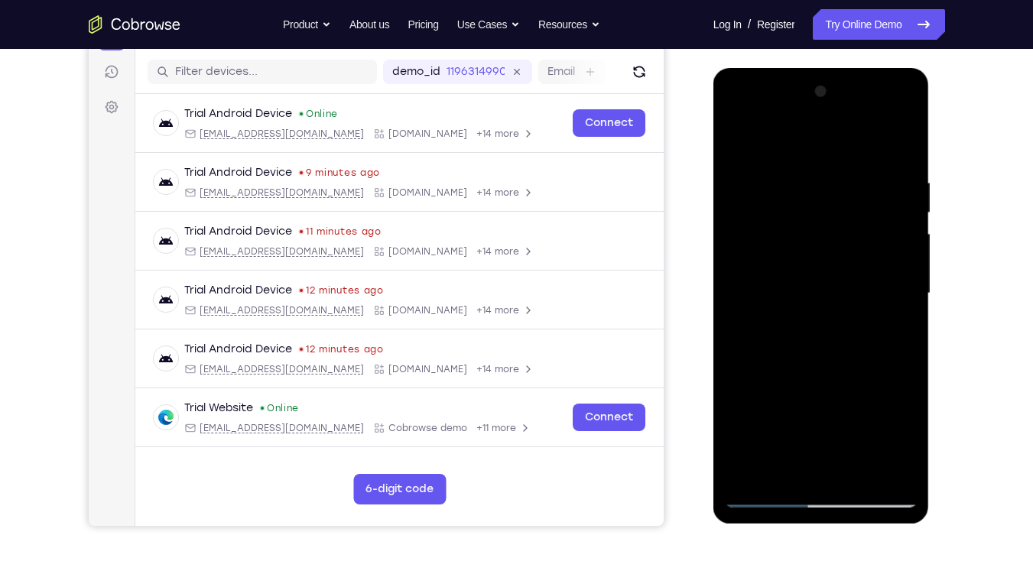
click at [889, 290] on div at bounding box center [821, 294] width 193 height 428
click at [858, 249] on div at bounding box center [821, 294] width 193 height 428
click at [888, 336] on div at bounding box center [821, 294] width 193 height 428
click at [736, 135] on div at bounding box center [821, 294] width 193 height 428
click at [905, 209] on div at bounding box center [821, 294] width 193 height 428
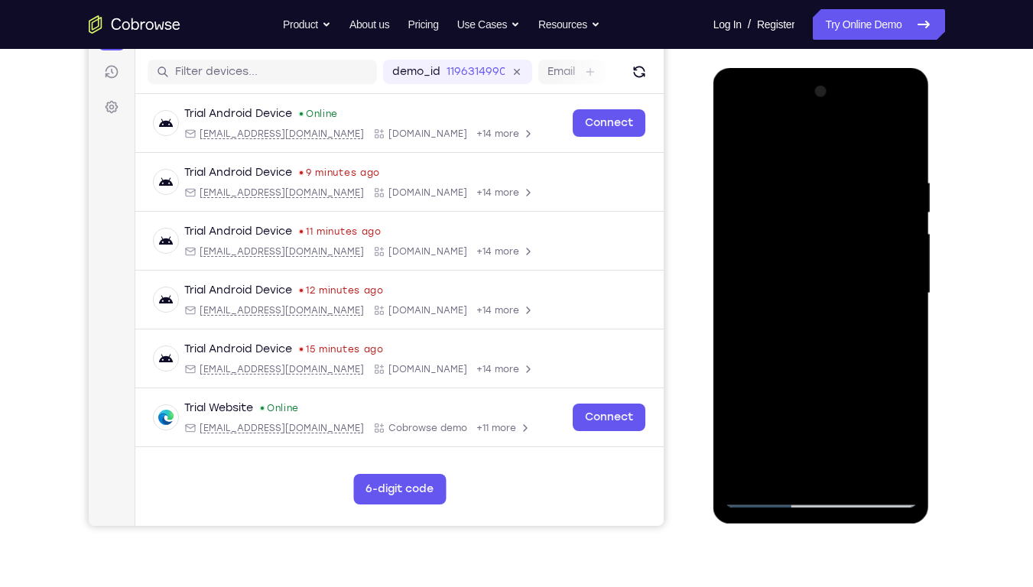
click at [905, 209] on div at bounding box center [821, 294] width 193 height 428
click at [794, 190] on div at bounding box center [821, 294] width 193 height 428
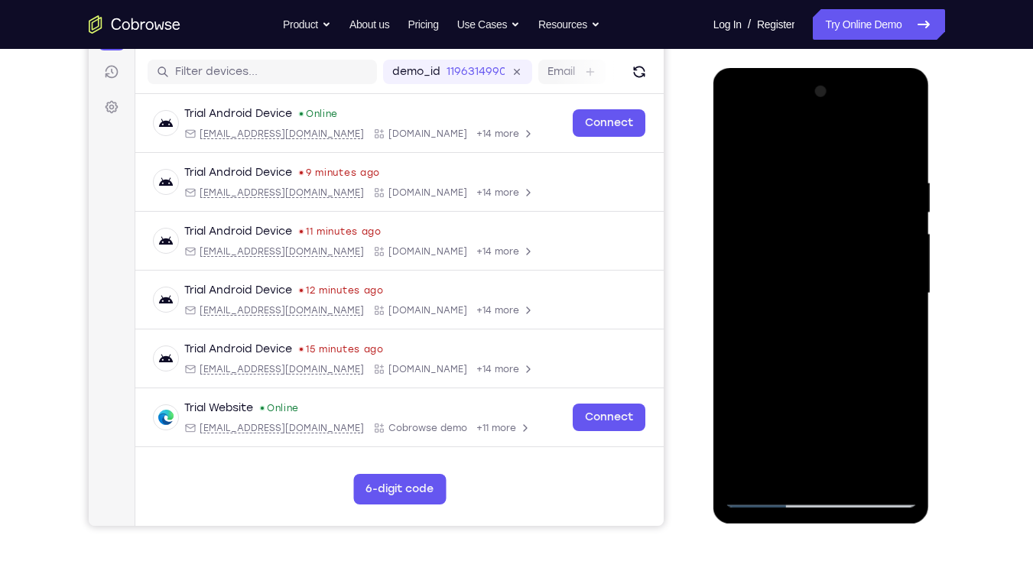
click at [744, 137] on div at bounding box center [821, 294] width 193 height 428
click at [857, 446] on div at bounding box center [821, 294] width 193 height 428
click at [813, 282] on div at bounding box center [821, 294] width 193 height 428
click at [733, 138] on div at bounding box center [821, 294] width 193 height 428
drag, startPoint x: 789, startPoint y: 359, endPoint x: 835, endPoint y: 205, distance: 160.3
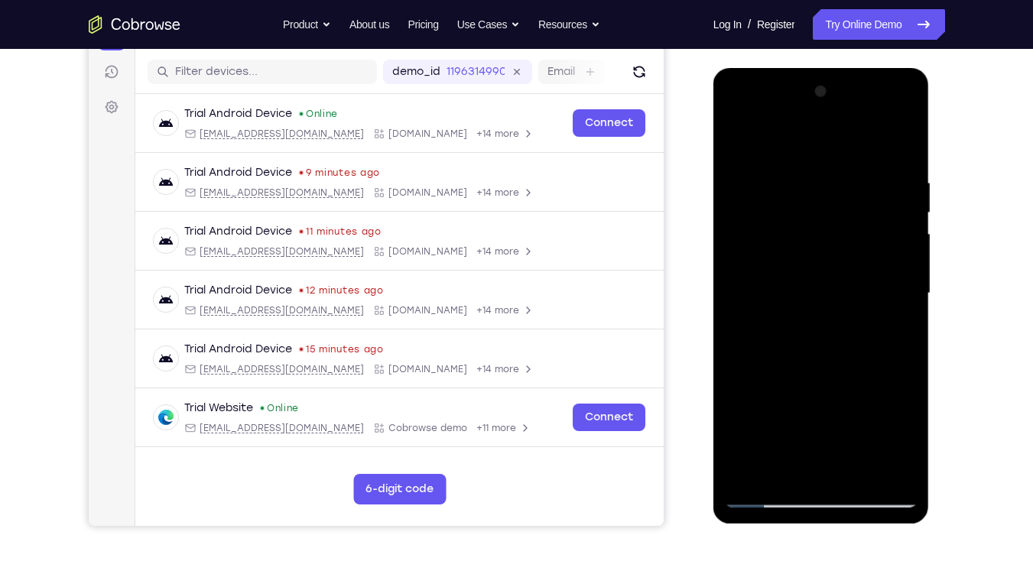
click at [835, 205] on div at bounding box center [821, 294] width 193 height 428
drag, startPoint x: 803, startPoint y: 436, endPoint x: 835, endPoint y: 273, distance: 166.6
click at [835, 273] on div at bounding box center [821, 294] width 193 height 428
drag, startPoint x: 819, startPoint y: 386, endPoint x: 833, endPoint y: 339, distance: 49.6
click at [833, 339] on div at bounding box center [821, 294] width 193 height 428
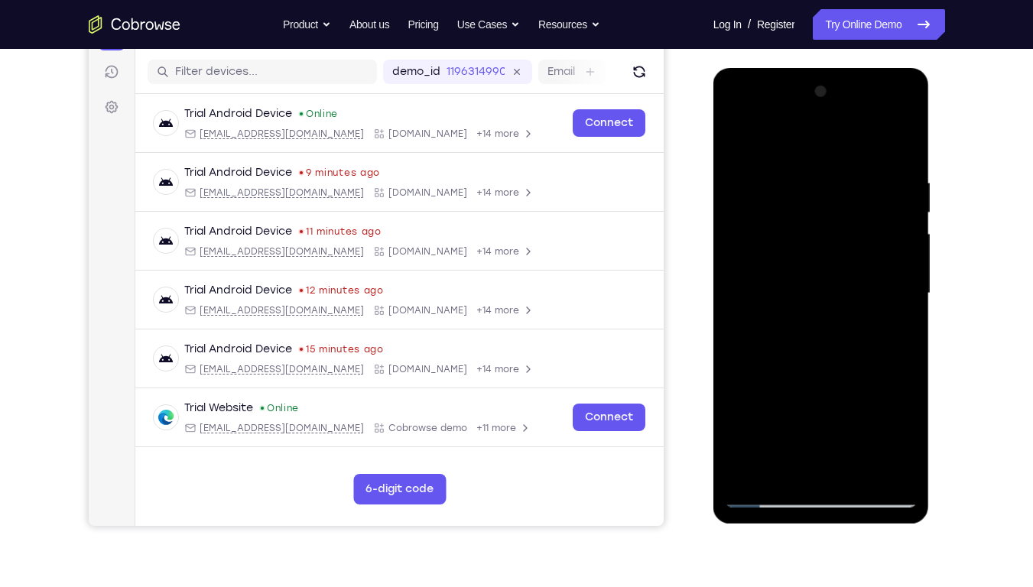
click at [806, 258] on div at bounding box center [821, 294] width 193 height 428
click at [797, 446] on div at bounding box center [821, 294] width 193 height 428
click at [893, 332] on div at bounding box center [821, 294] width 193 height 428
click at [733, 144] on div at bounding box center [821, 294] width 193 height 428
drag, startPoint x: 831, startPoint y: 388, endPoint x: 872, endPoint y: 229, distance: 163.5
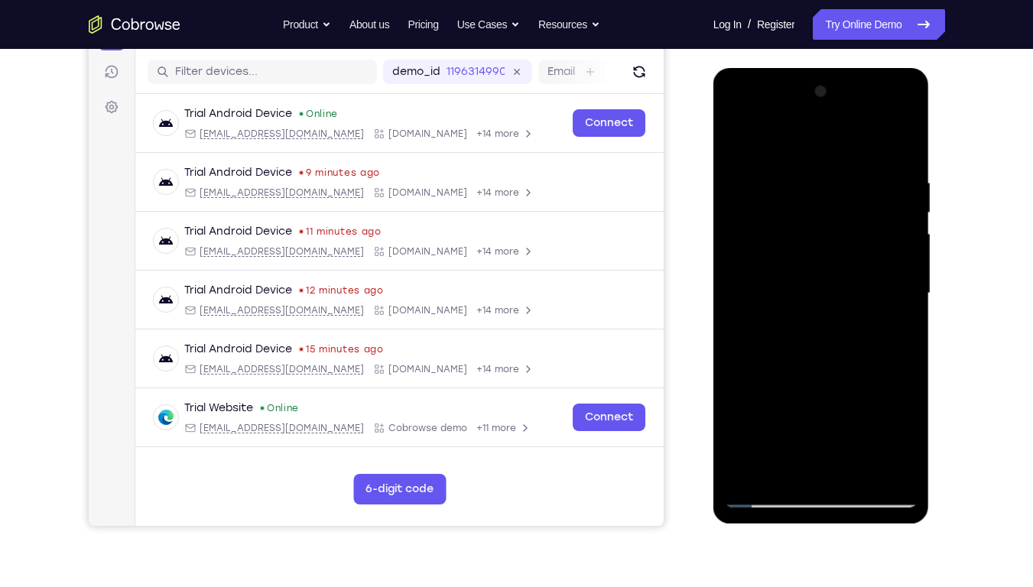
click at [872, 229] on div at bounding box center [821, 294] width 193 height 428
drag, startPoint x: 794, startPoint y: 333, endPoint x: 732, endPoint y: 513, distance: 191.0
click at [732, 446] on div at bounding box center [821, 296] width 216 height 456
click at [744, 135] on div at bounding box center [821, 294] width 193 height 428
click at [813, 446] on div at bounding box center [821, 294] width 193 height 428
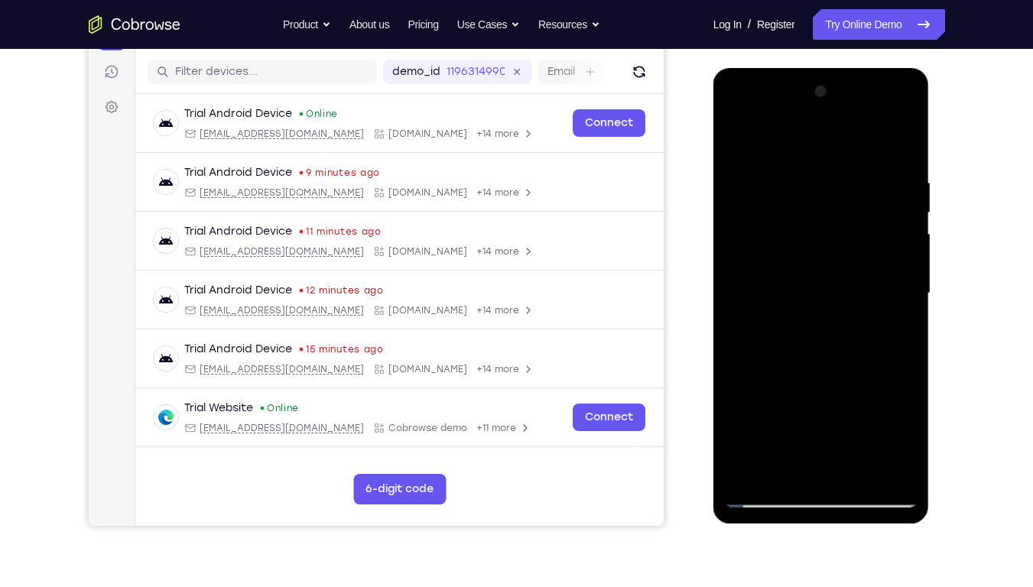
click at [755, 446] on div at bounding box center [821, 294] width 193 height 428
click at [763, 179] on div at bounding box center [821, 294] width 193 height 428
click at [819, 357] on div at bounding box center [821, 294] width 193 height 428
click at [813, 307] on div at bounding box center [821, 294] width 193 height 428
click at [734, 112] on div at bounding box center [821, 294] width 193 height 428
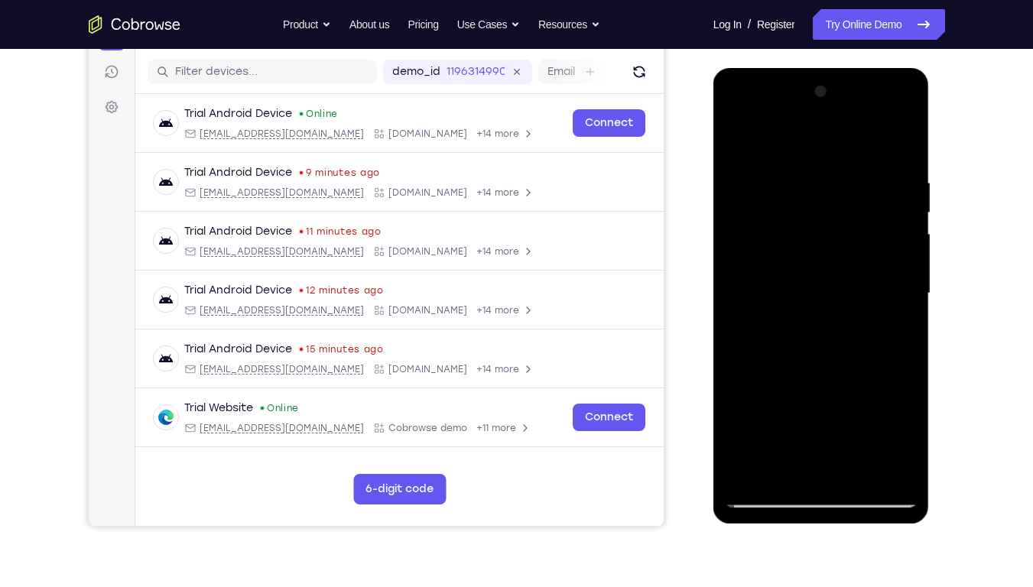
click at [860, 446] on div at bounding box center [821, 294] width 193 height 428
drag, startPoint x: 878, startPoint y: 476, endPoint x: 891, endPoint y: 476, distance: 12.2
click at [891, 446] on div at bounding box center [821, 294] width 193 height 428
click at [900, 446] on div at bounding box center [821, 294] width 193 height 428
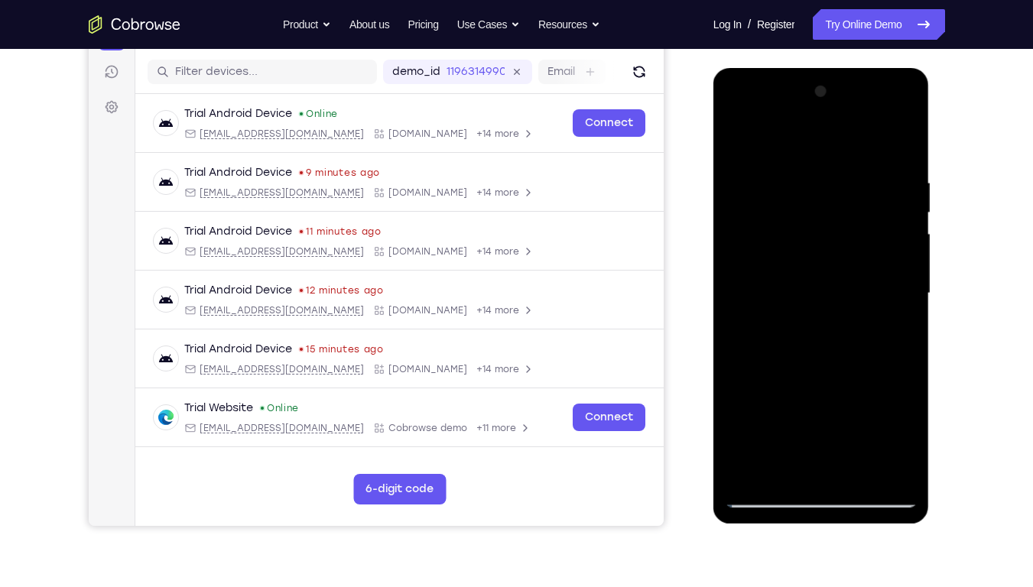
click at [774, 446] on div at bounding box center [821, 294] width 193 height 428
click at [892, 446] on div at bounding box center [821, 294] width 193 height 428
drag, startPoint x: 774, startPoint y: 344, endPoint x: 780, endPoint y: 247, distance: 97.3
click at [780, 247] on div at bounding box center [821, 294] width 193 height 428
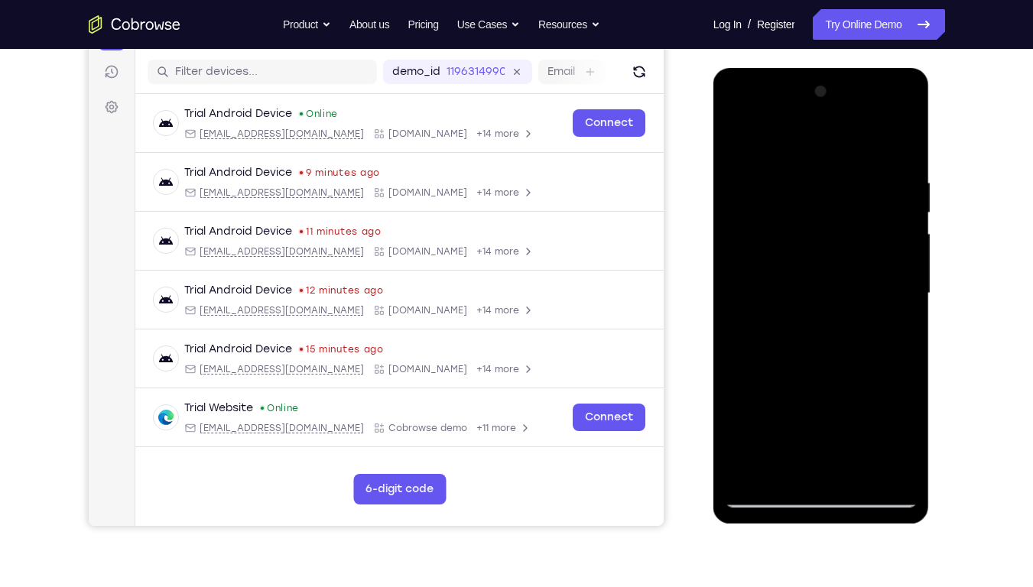
click at [878, 336] on div at bounding box center [821, 294] width 193 height 428
